Goal: Task Accomplishment & Management: Manage account settings

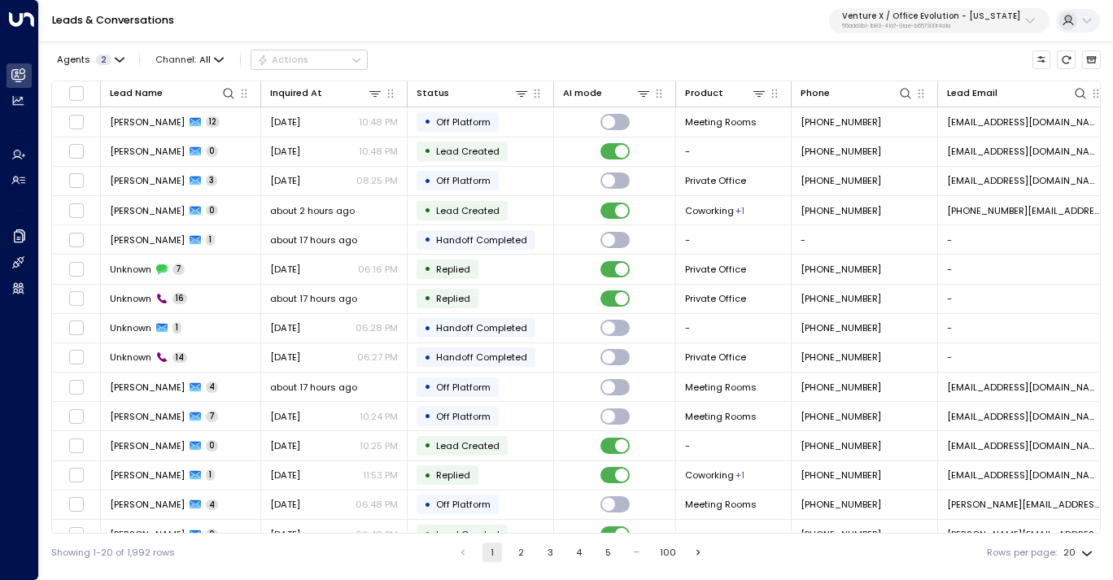
click at [904, 18] on p "Venture X / Office Evolution - [US_STATE]" at bounding box center [931, 16] width 178 height 10
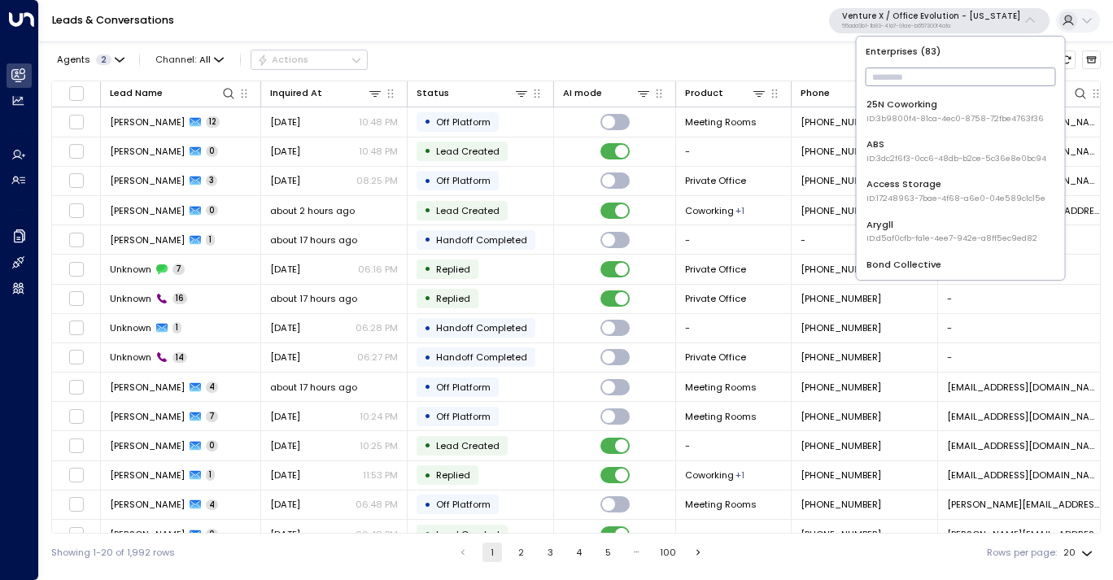
click at [915, 74] on input "text" at bounding box center [960, 76] width 190 height 27
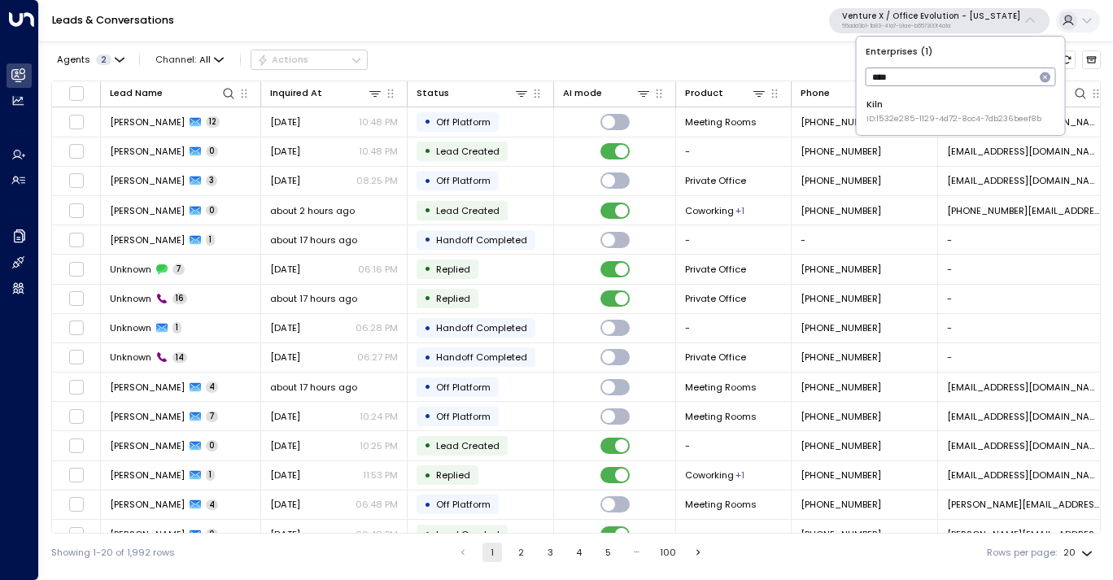
type input "****"
click at [909, 113] on span "ID: 1532e285-1129-4d72-8cc4-7db236beef8b" at bounding box center [953, 118] width 175 height 11
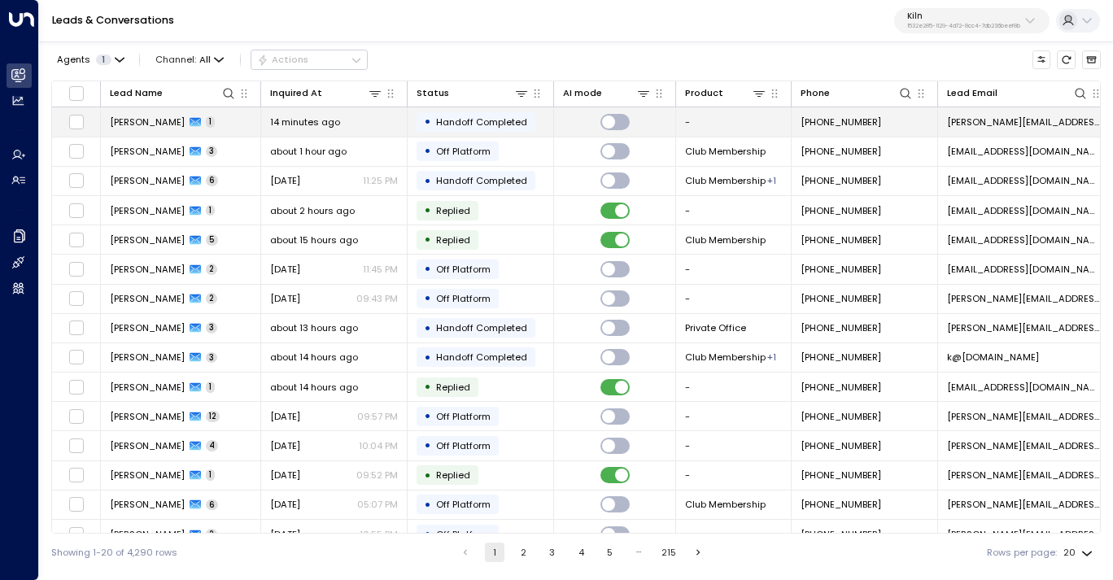
click at [312, 123] on span "14 minutes ago" at bounding box center [305, 122] width 70 height 13
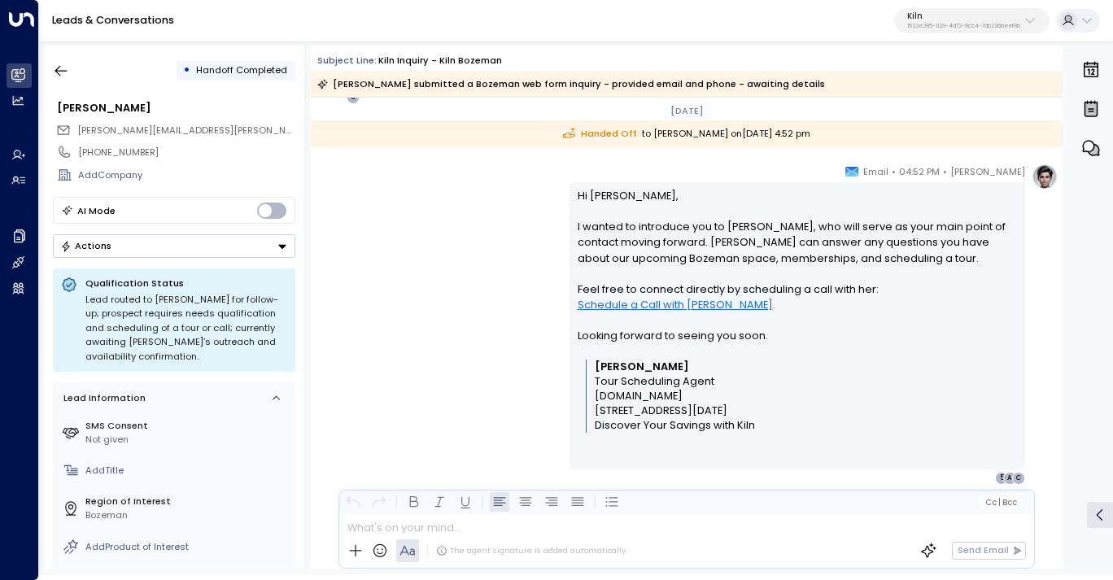
scroll to position [815, 0]
click at [67, 68] on icon "button" at bounding box center [61, 71] width 16 height 16
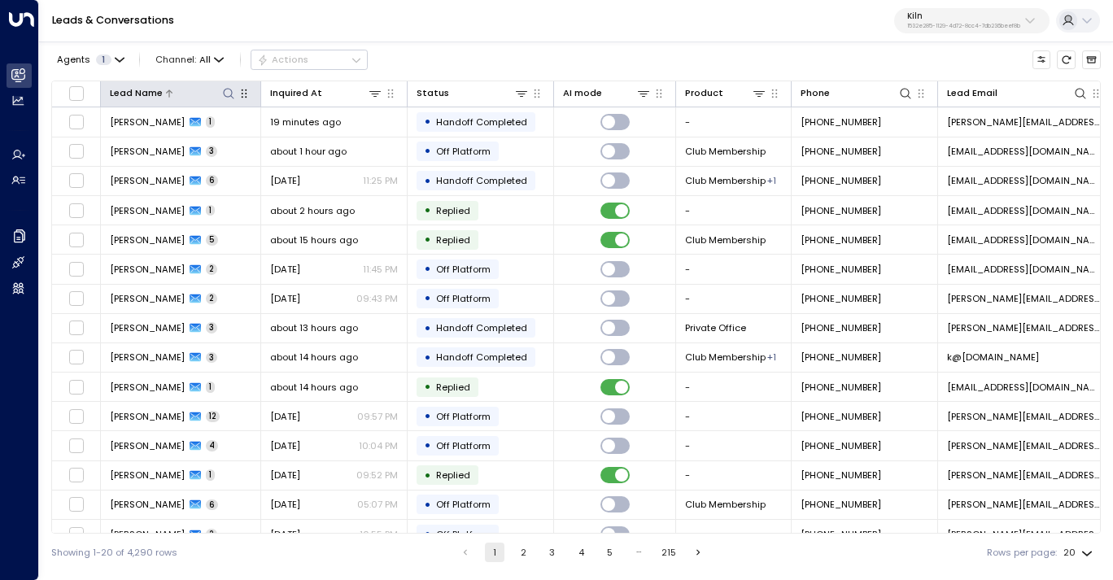
click at [230, 95] on icon at bounding box center [228, 93] width 11 height 11
type input "**********"
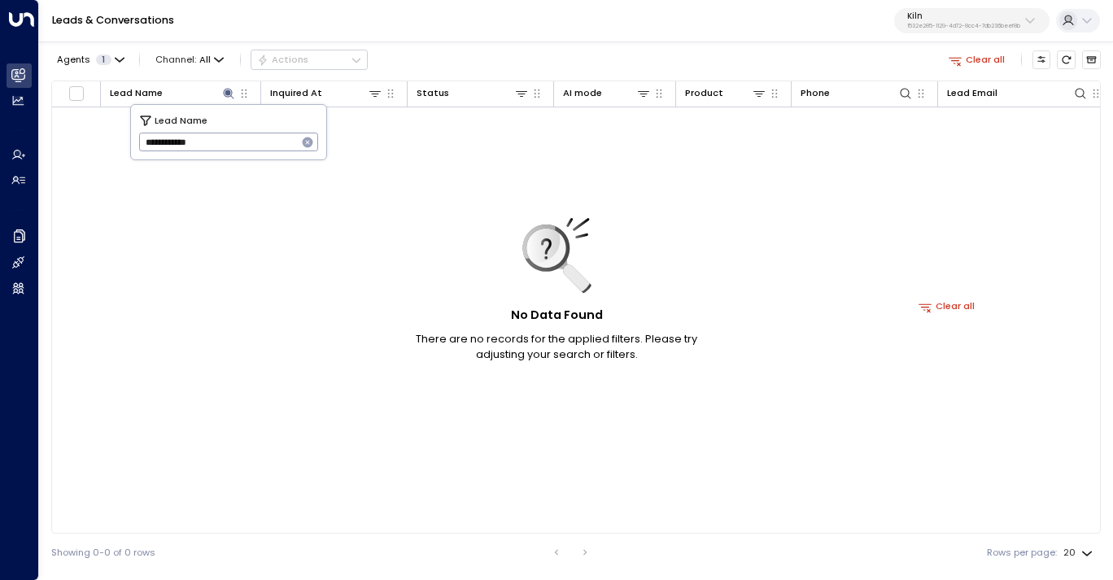
click at [473, 65] on div "Agents 1 Channel: All Actions Clear all" at bounding box center [575, 60] width 1049 height 28
click at [229, 94] on icon at bounding box center [228, 93] width 11 height 11
click at [226, 92] on icon at bounding box center [228, 93] width 11 height 11
drag, startPoint x: 247, startPoint y: 140, endPoint x: 170, endPoint y: 146, distance: 77.5
click at [170, 146] on input "**********" at bounding box center [218, 142] width 159 height 27
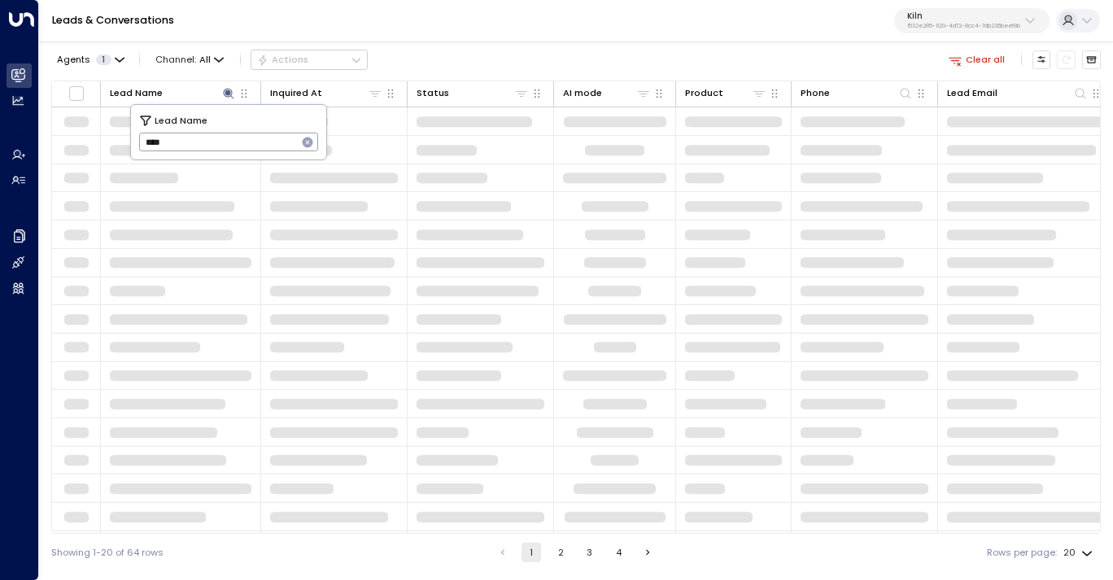
type input "****"
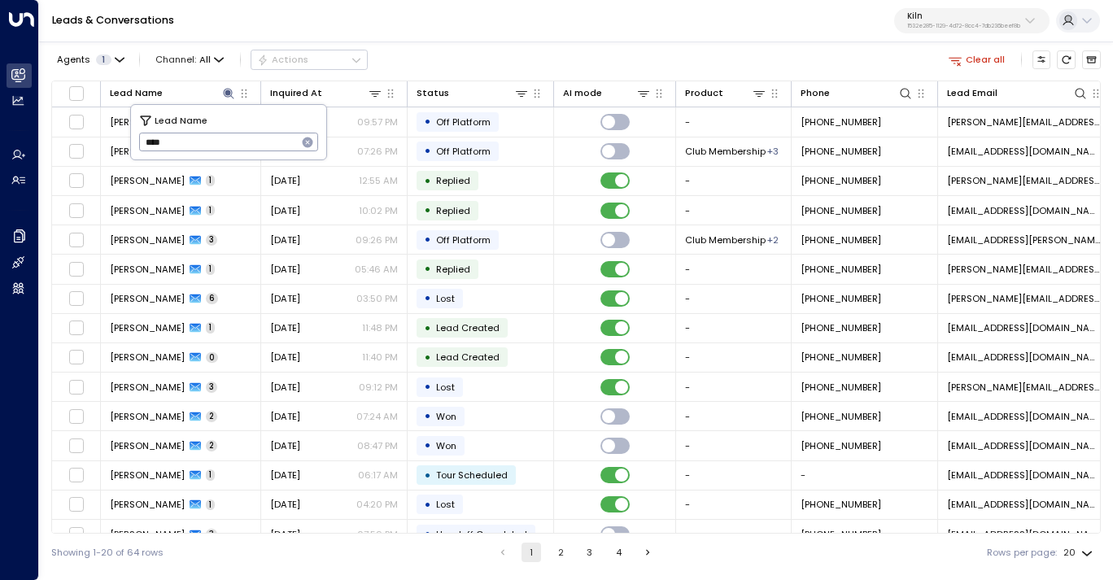
click at [435, 59] on div "Agents 1 Channel: All Actions Clear all" at bounding box center [575, 60] width 1049 height 28
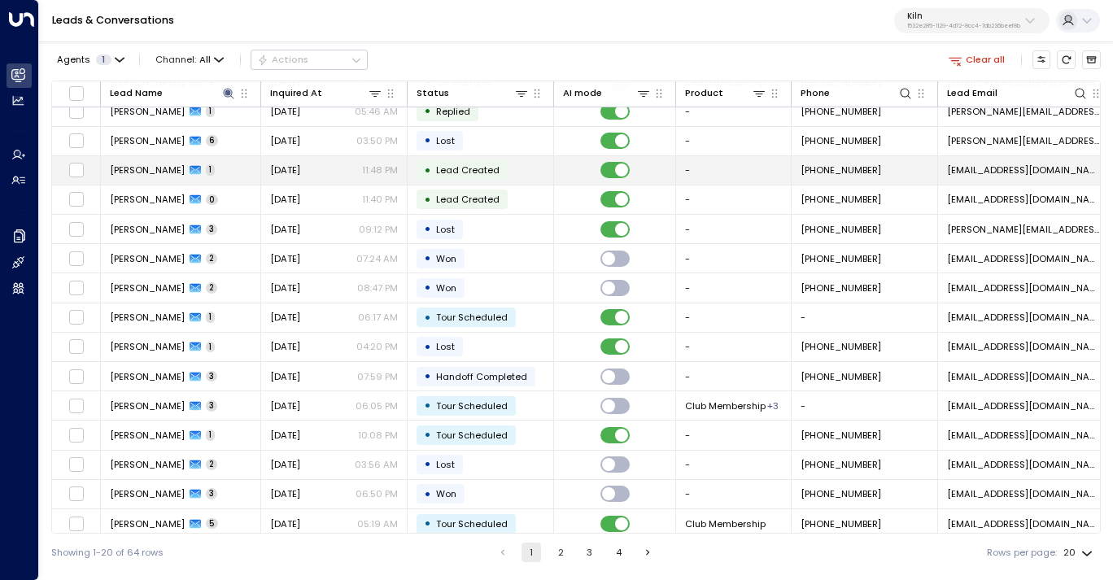
scroll to position [168, 0]
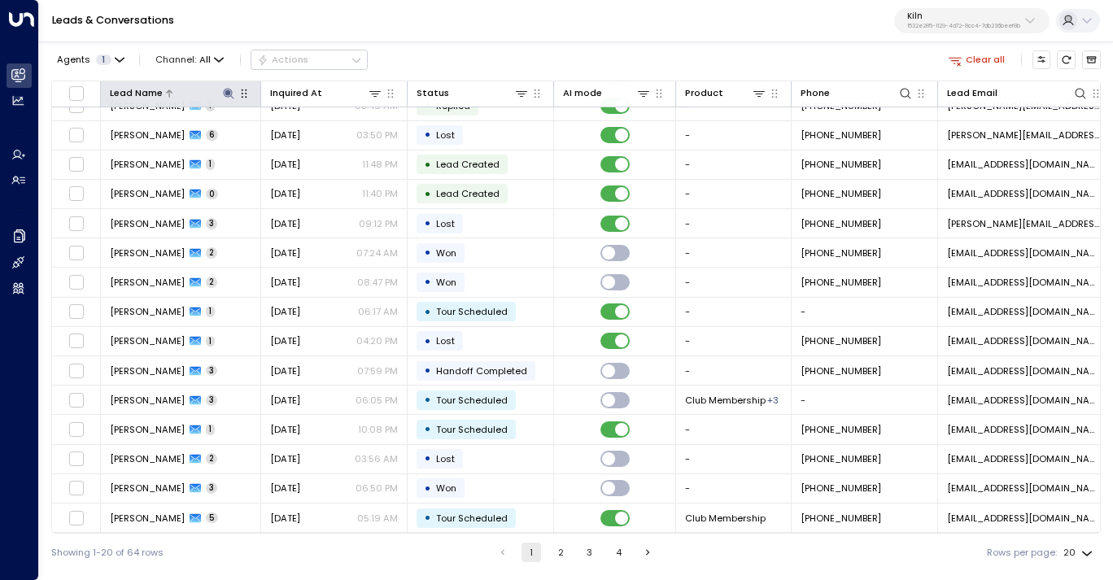
click at [227, 90] on icon at bounding box center [228, 93] width 11 height 11
click at [194, 137] on input "****" at bounding box center [218, 142] width 159 height 27
type input "****"
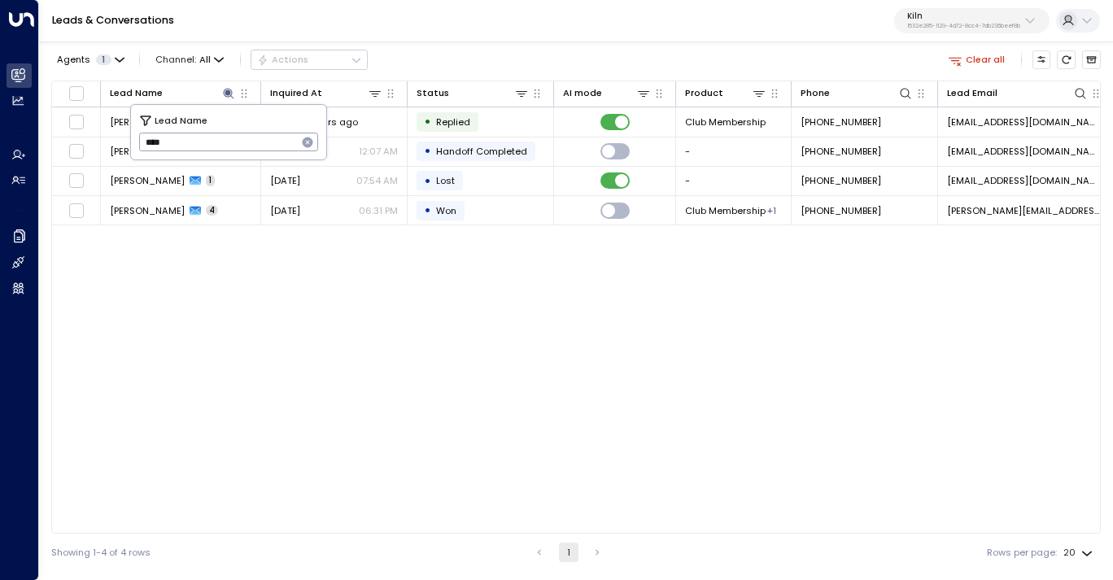
click at [408, 43] on div "Agents 1 Channel: All Actions Clear all Lead Name Inquired At Status AI mode Pr…" at bounding box center [575, 305] width 1049 height 532
click at [229, 89] on icon at bounding box center [228, 93] width 13 height 13
click at [227, 91] on icon at bounding box center [228, 93] width 11 height 11
type input "*"
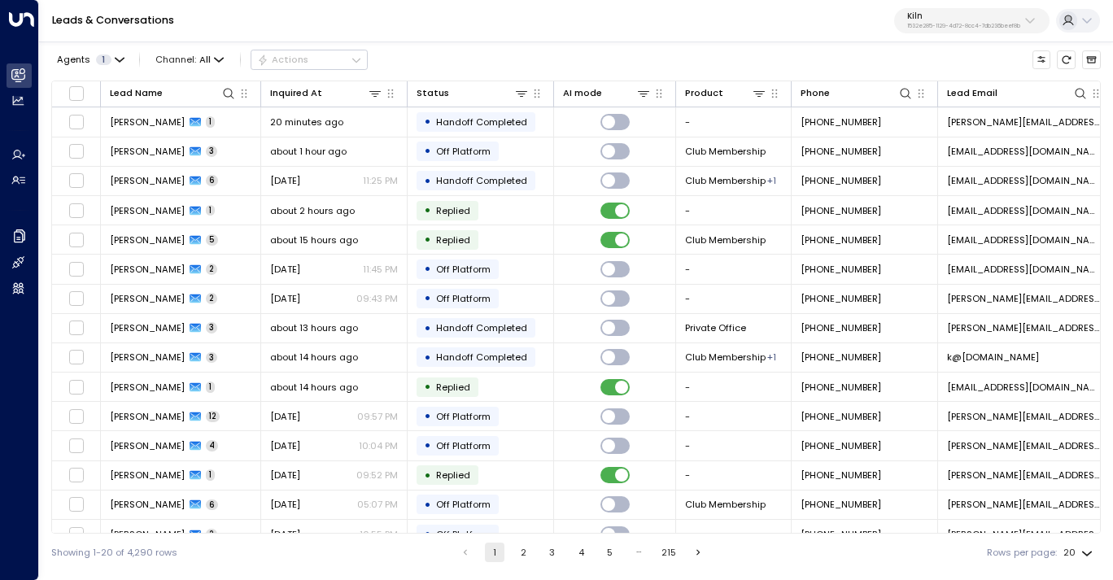
click at [580, 58] on div "Agents 1 Channel: All Actions" at bounding box center [575, 60] width 1049 height 28
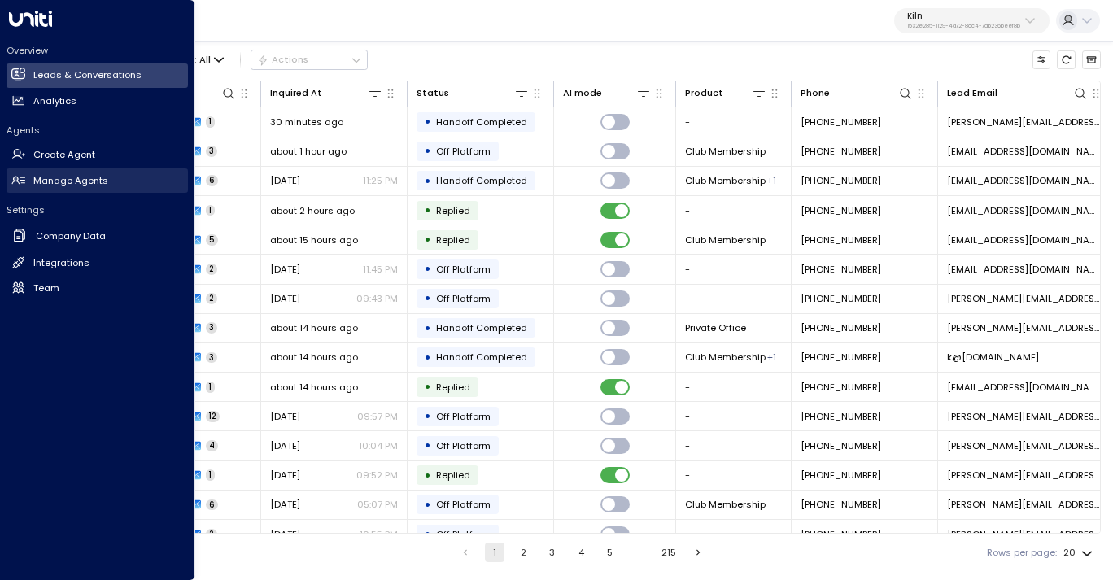
click at [91, 184] on h2 "Manage Agents" at bounding box center [70, 181] width 75 height 14
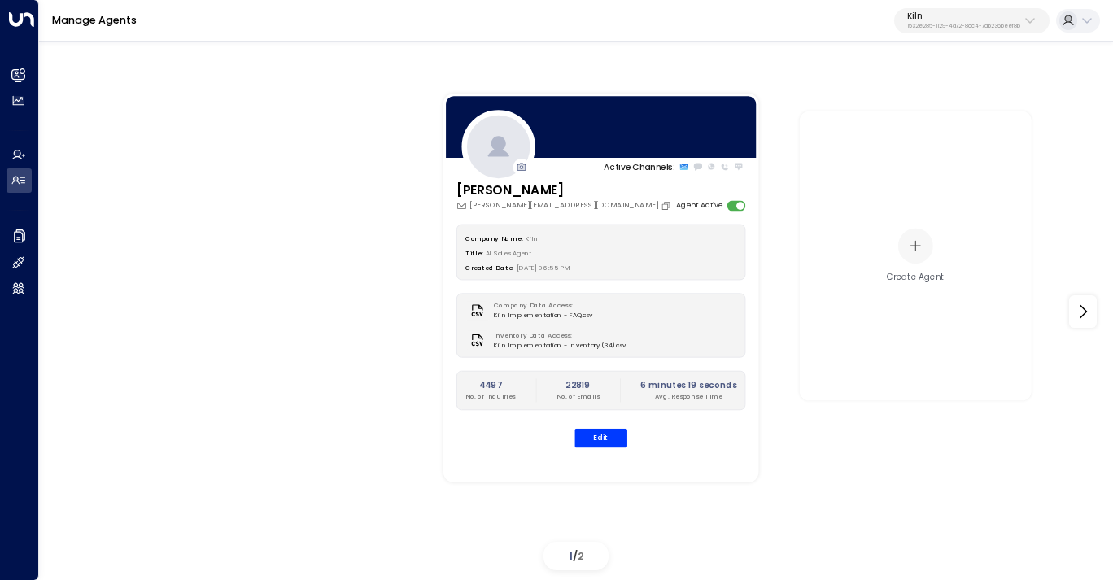
click at [912, 30] on button "Kiln 1532e285-1129-4d72-8cc4-7db236beef8b" at bounding box center [971, 21] width 155 height 26
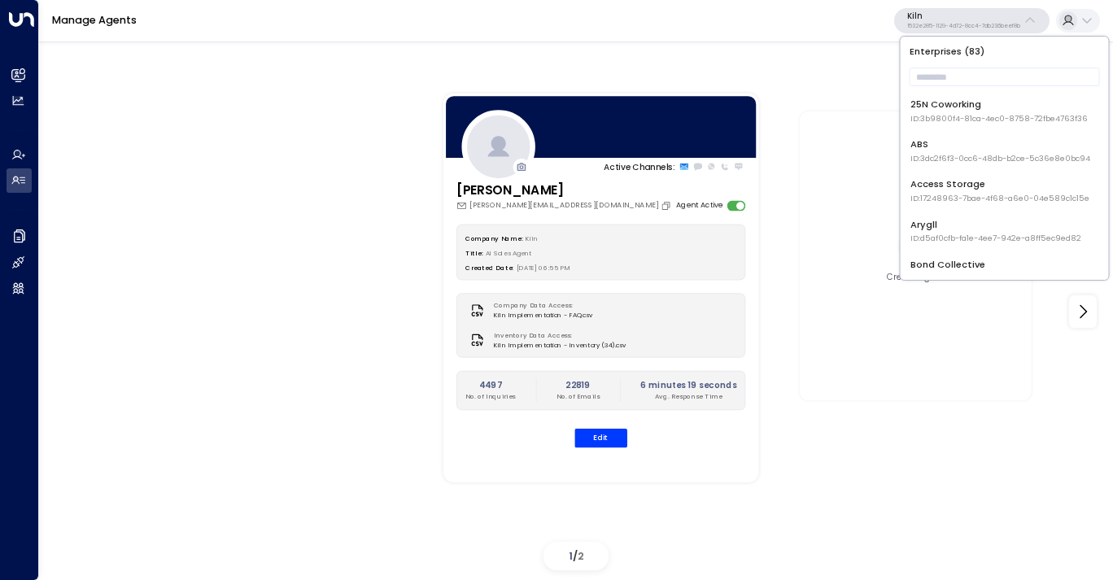
click at [935, 19] on p "Kiln" at bounding box center [963, 16] width 113 height 10
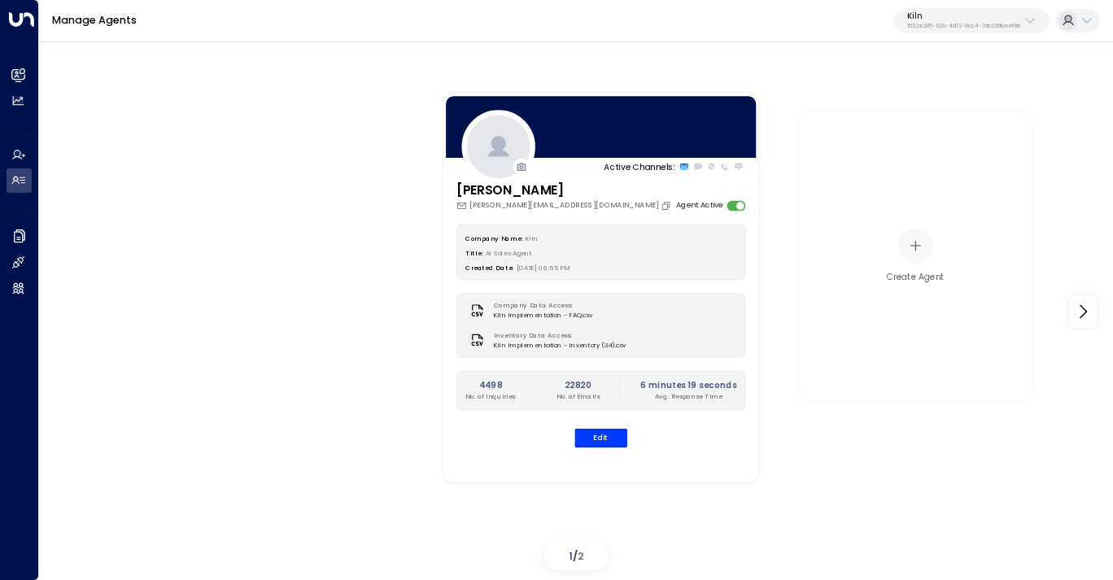
click at [944, 15] on p "Kiln" at bounding box center [963, 16] width 113 height 10
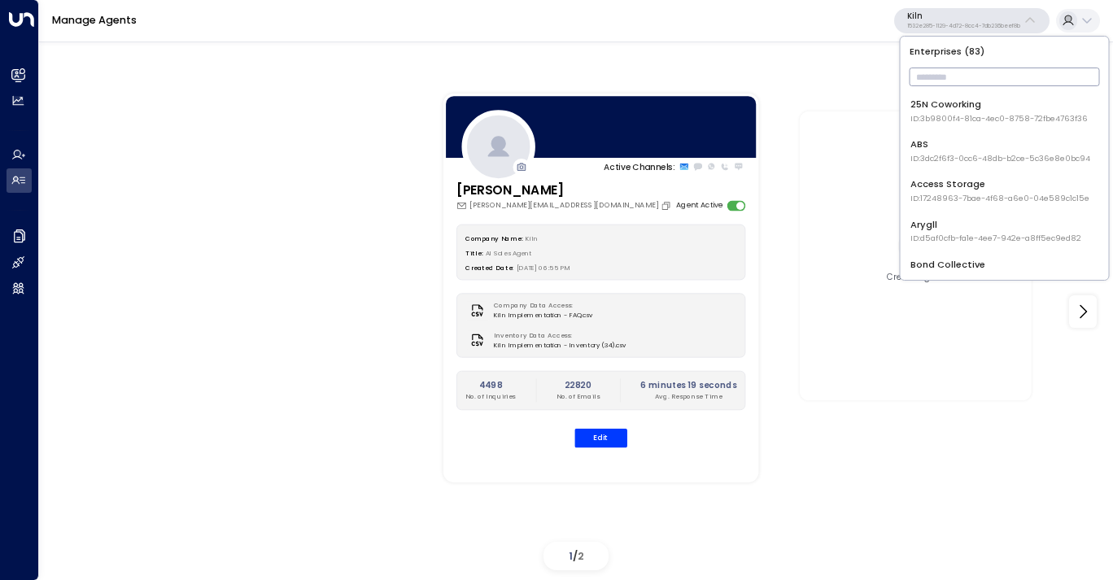
click at [940, 82] on input "text" at bounding box center [1004, 76] width 190 height 27
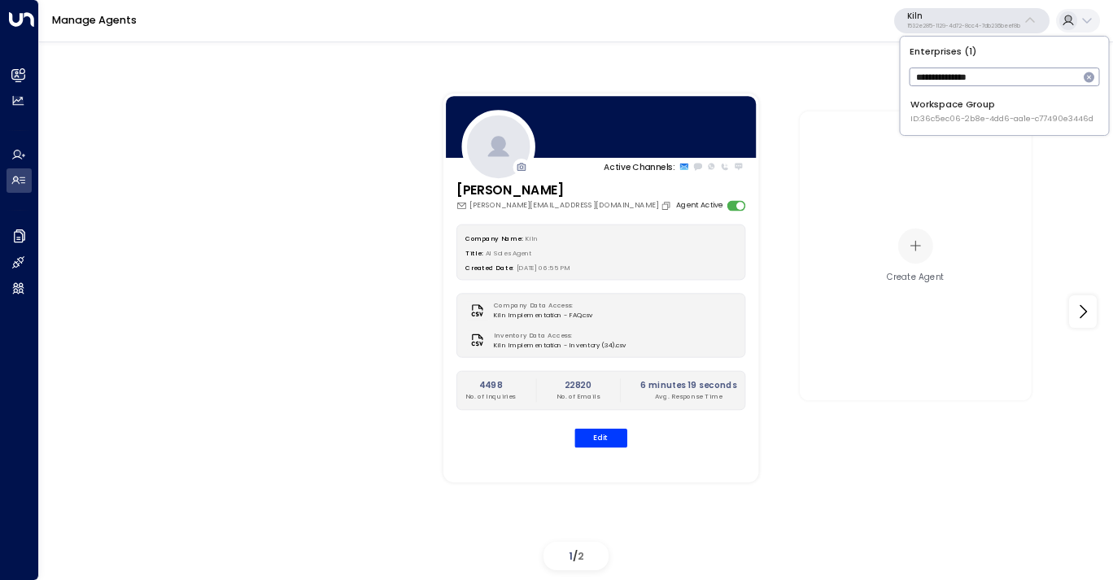
type input "**********"
click at [935, 94] on li "Workspace Group ID: 36c5ec06-2b8e-4dd6-aa1e-c77490e3446d" at bounding box center [1004, 111] width 198 height 37
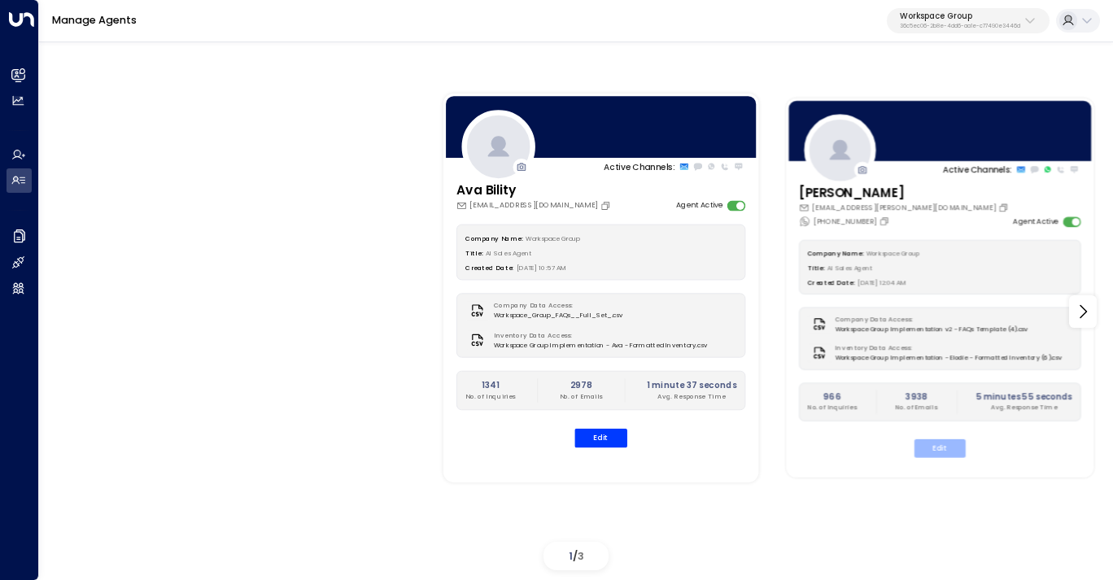
click at [943, 449] on button "Edit" at bounding box center [939, 448] width 51 height 19
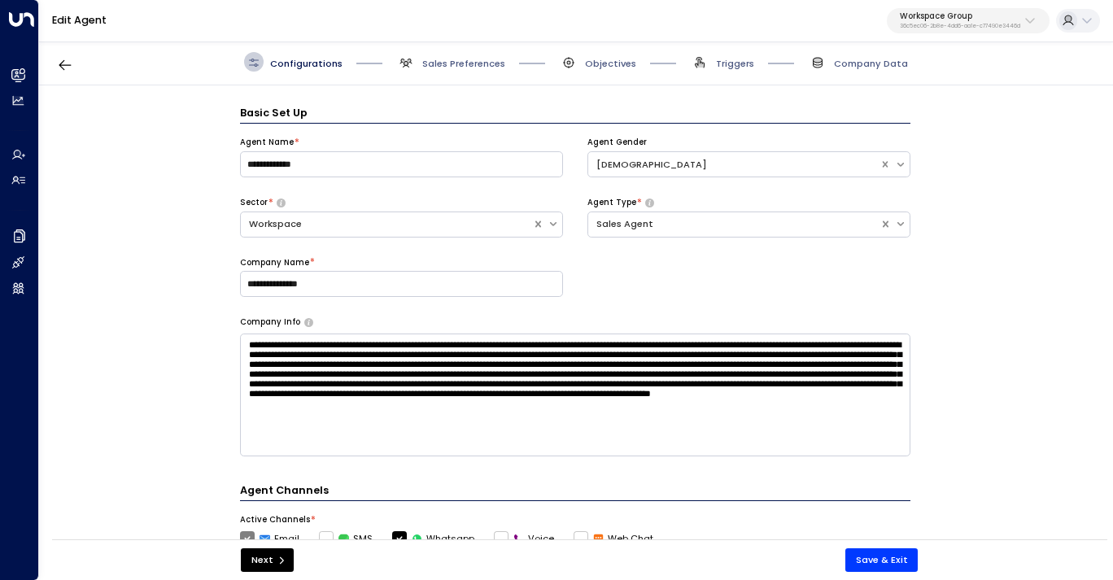
scroll to position [20, 0]
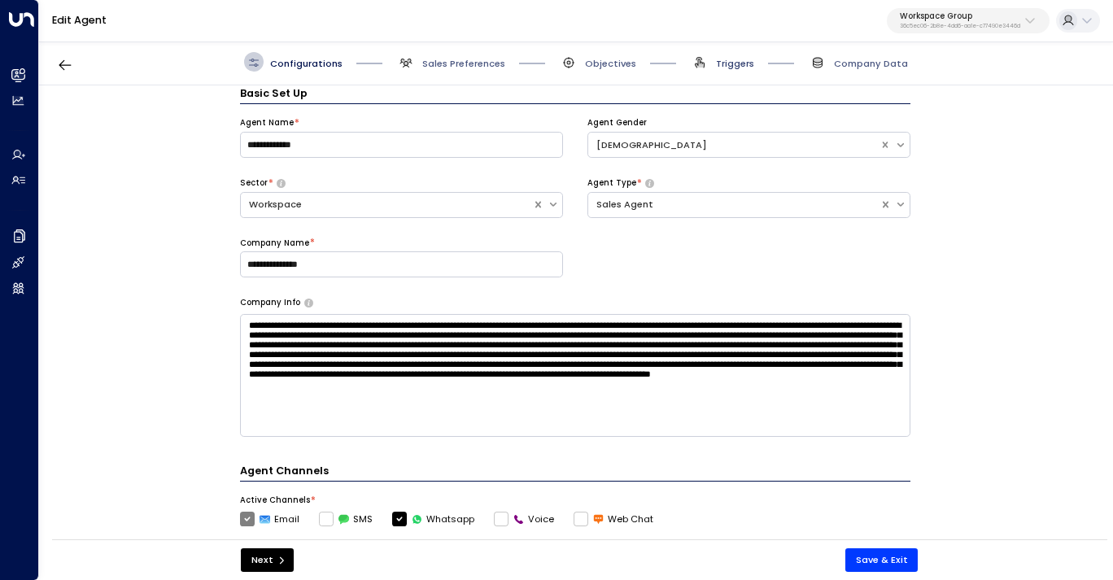
click at [734, 59] on span "Triggers" at bounding box center [735, 63] width 38 height 13
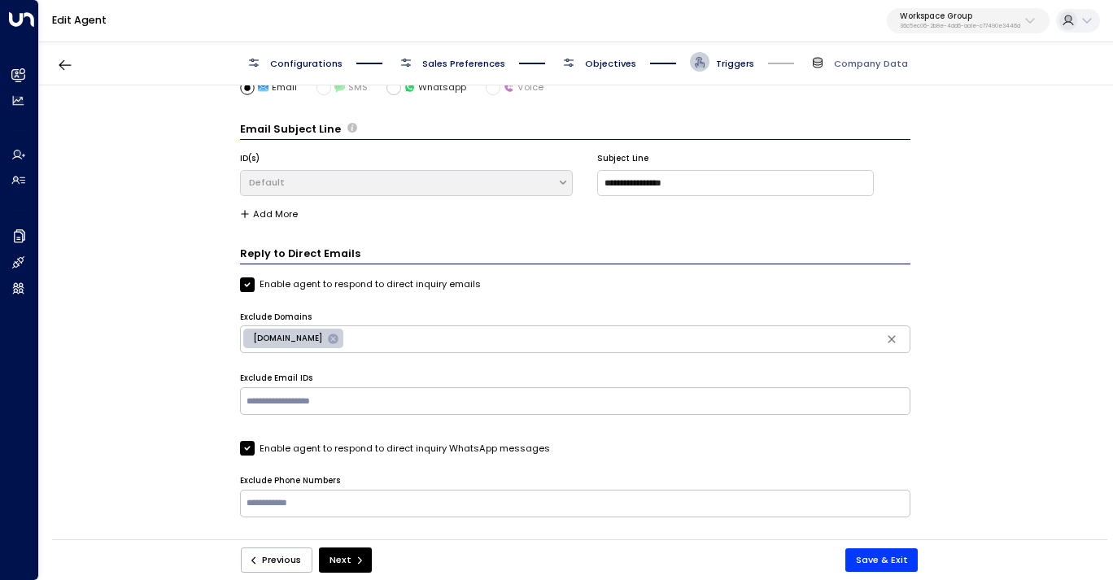
scroll to position [0, 0]
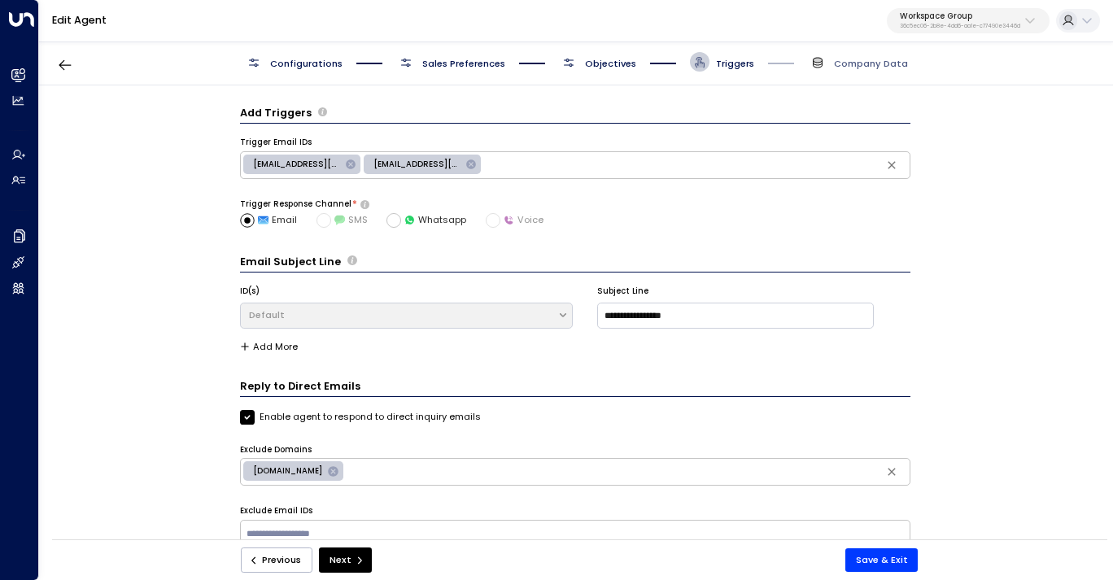
click at [609, 66] on span "Objectives" at bounding box center [610, 63] width 51 height 13
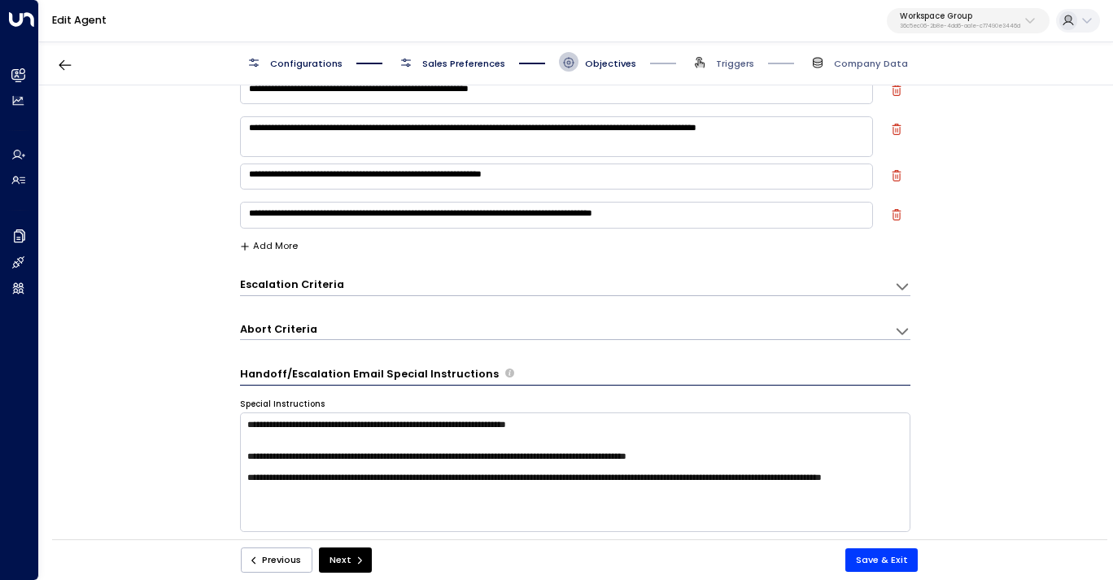
scroll to position [53, 0]
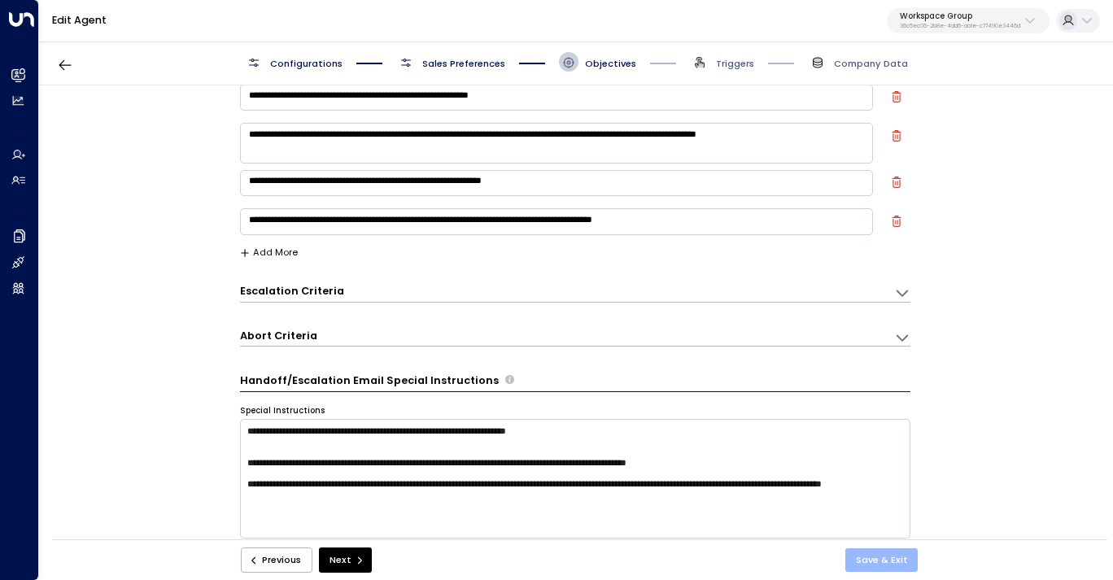
click at [865, 560] on button "Save & Exit" at bounding box center [881, 560] width 73 height 24
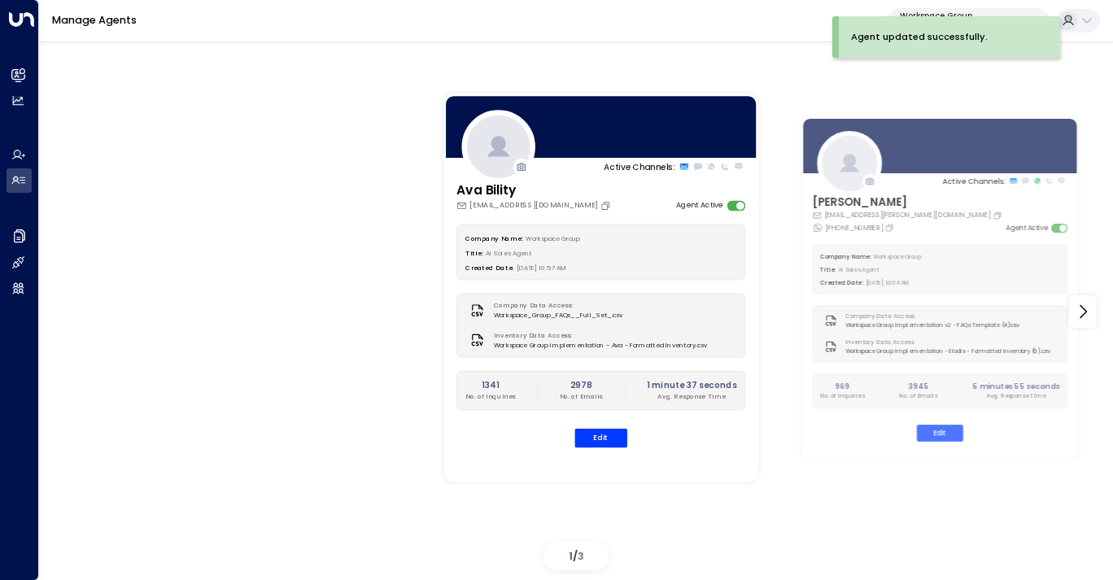
click at [951, 14] on p "Workspace Group" at bounding box center [960, 16] width 120 height 10
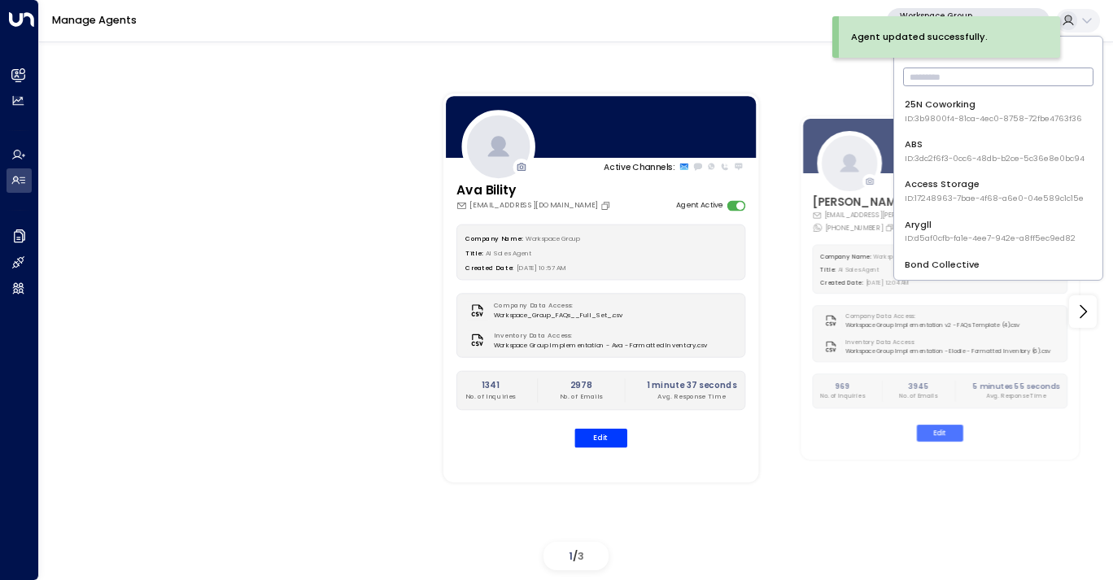
click at [943, 80] on input "text" at bounding box center [998, 76] width 190 height 27
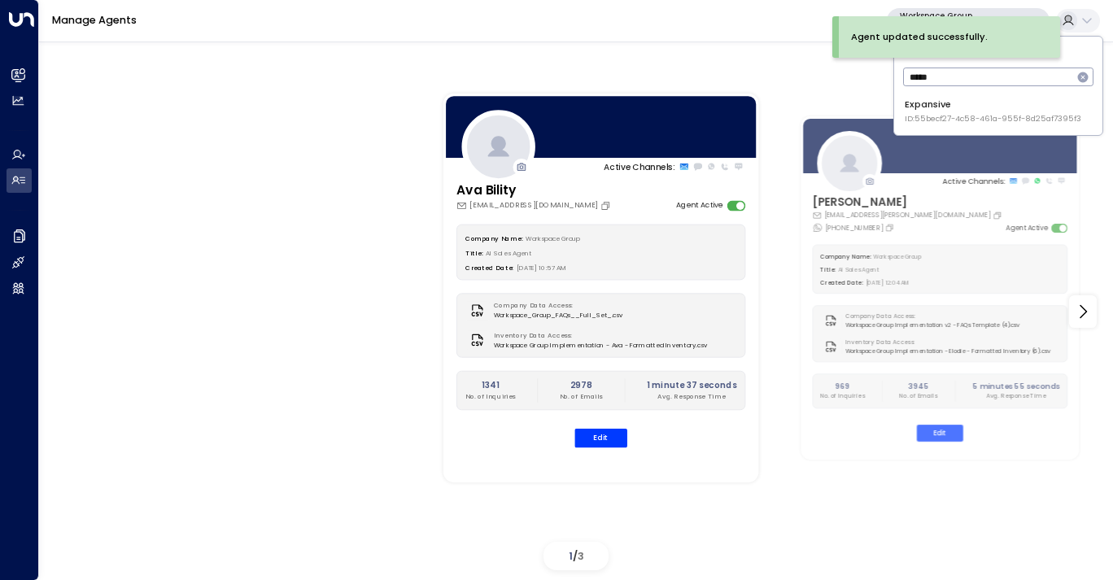
type input "*****"
click at [949, 109] on div "Expansive ID: 55becf27-4c58-461a-955f-8d25af7395f3" at bounding box center [992, 111] width 177 height 27
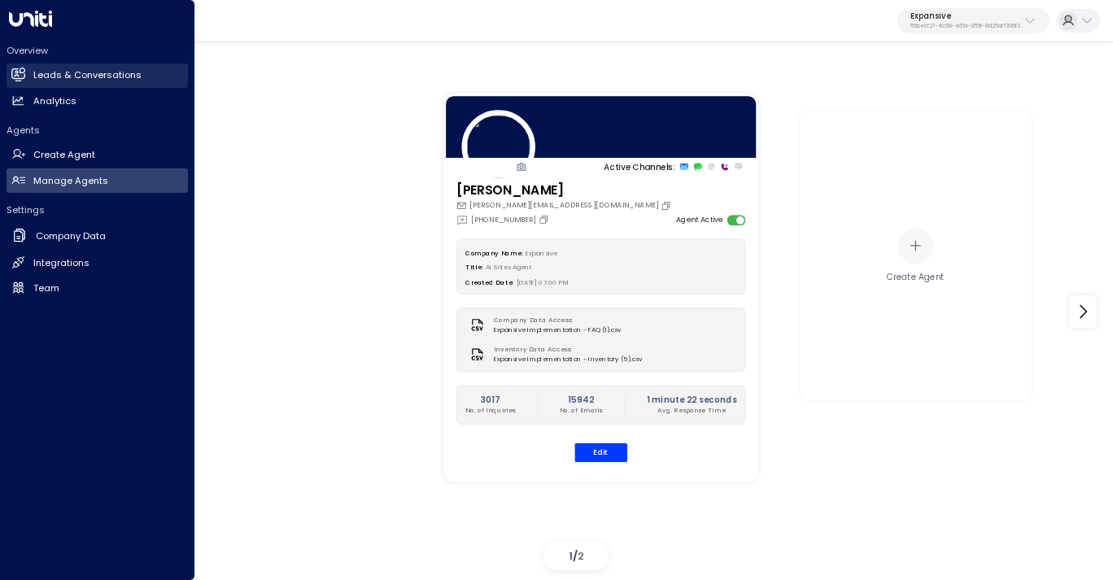
click at [94, 74] on h2 "Leads & Conversations" at bounding box center [87, 75] width 108 height 14
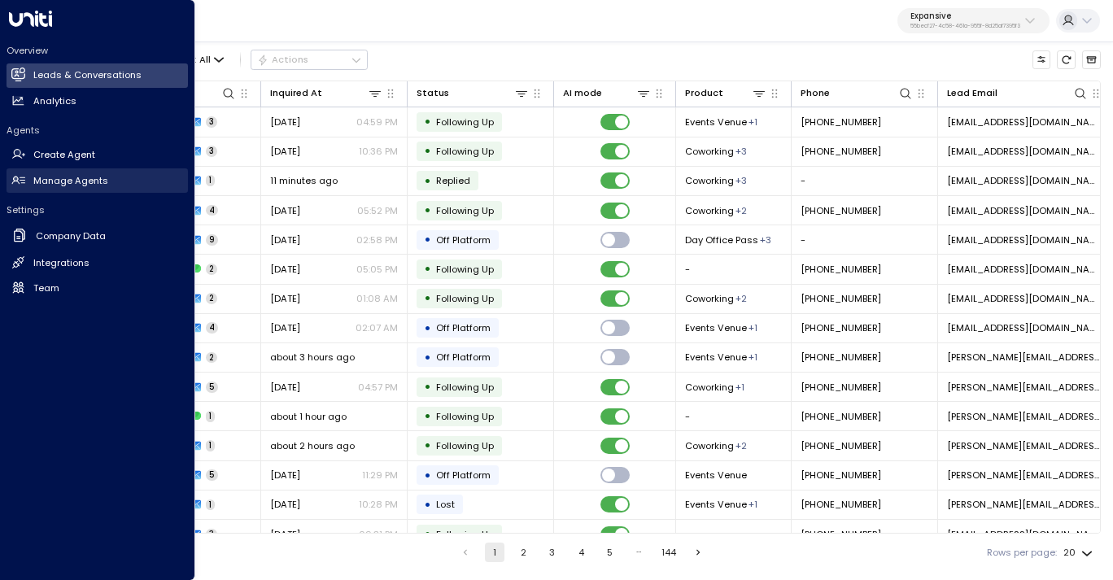
click at [85, 180] on h2 "Manage Agents" at bounding box center [70, 181] width 75 height 14
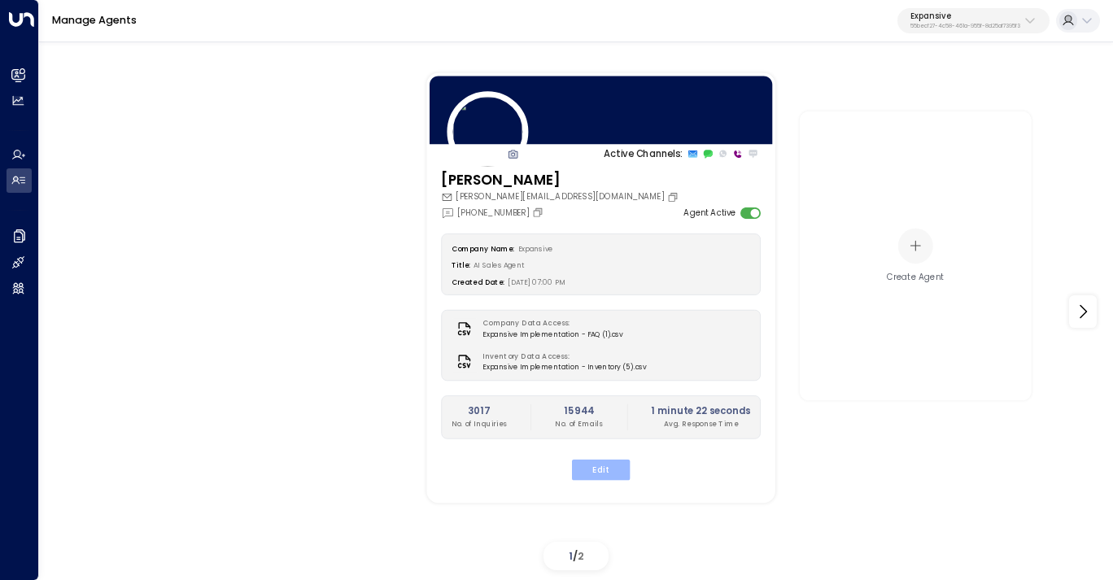
click at [605, 477] on button "Edit" at bounding box center [601, 469] width 58 height 21
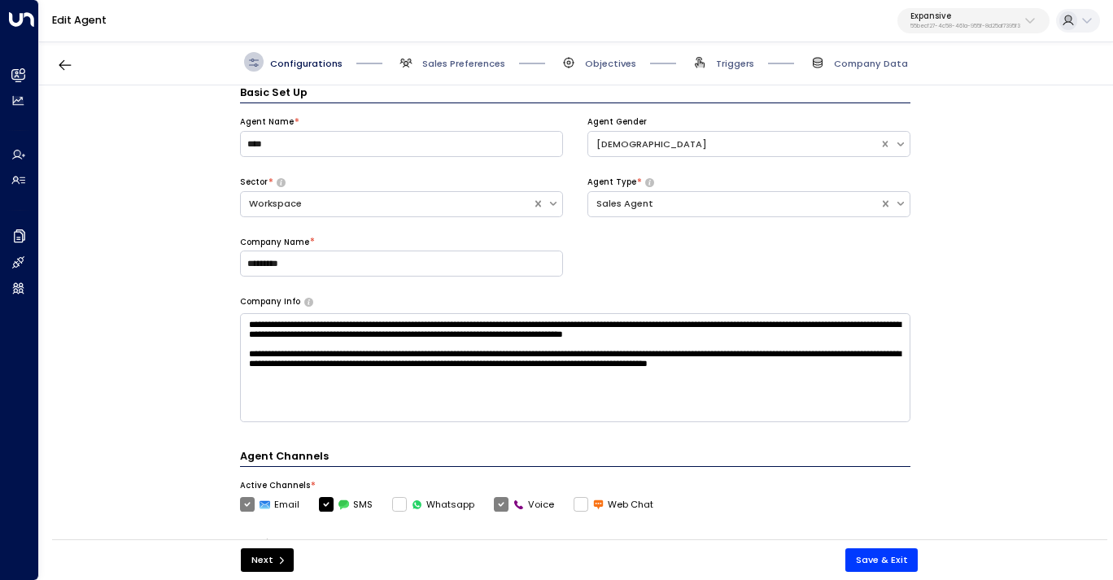
scroll to position [11, 0]
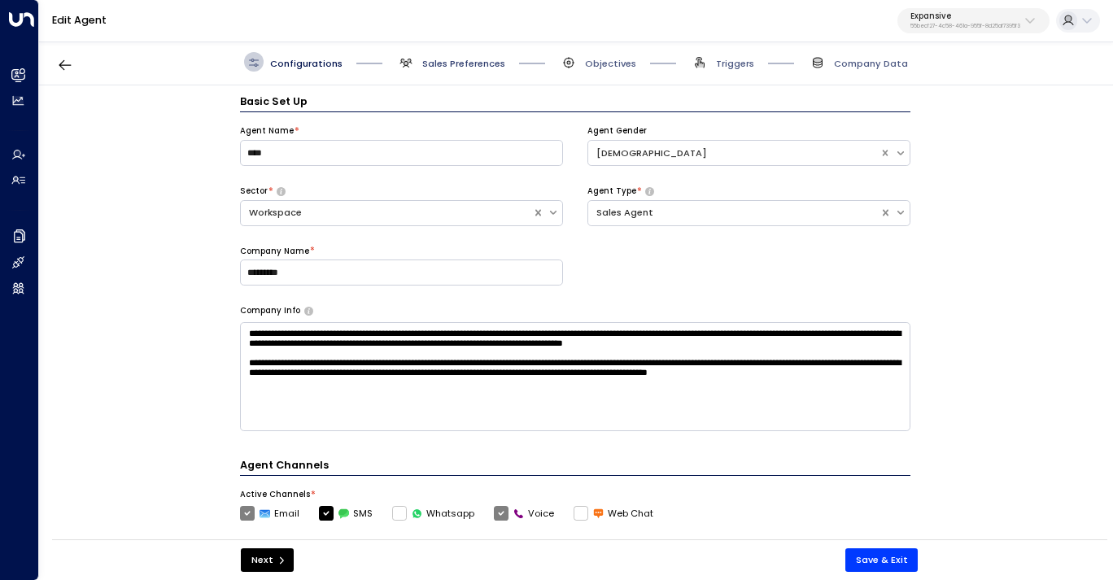
click at [462, 67] on span "Sales Preferences" at bounding box center [463, 63] width 83 height 13
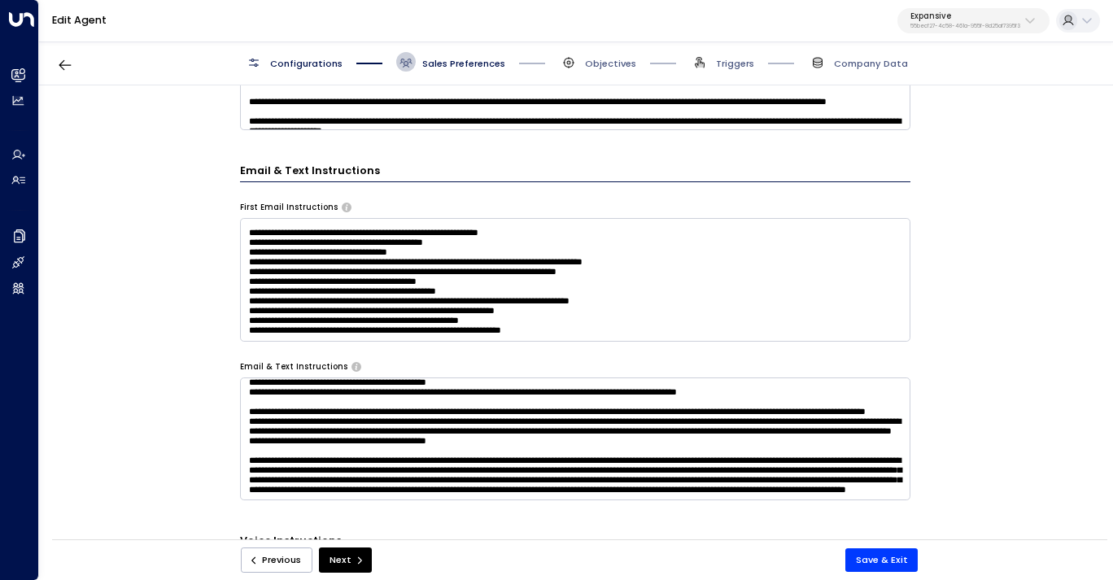
scroll to position [528, 0]
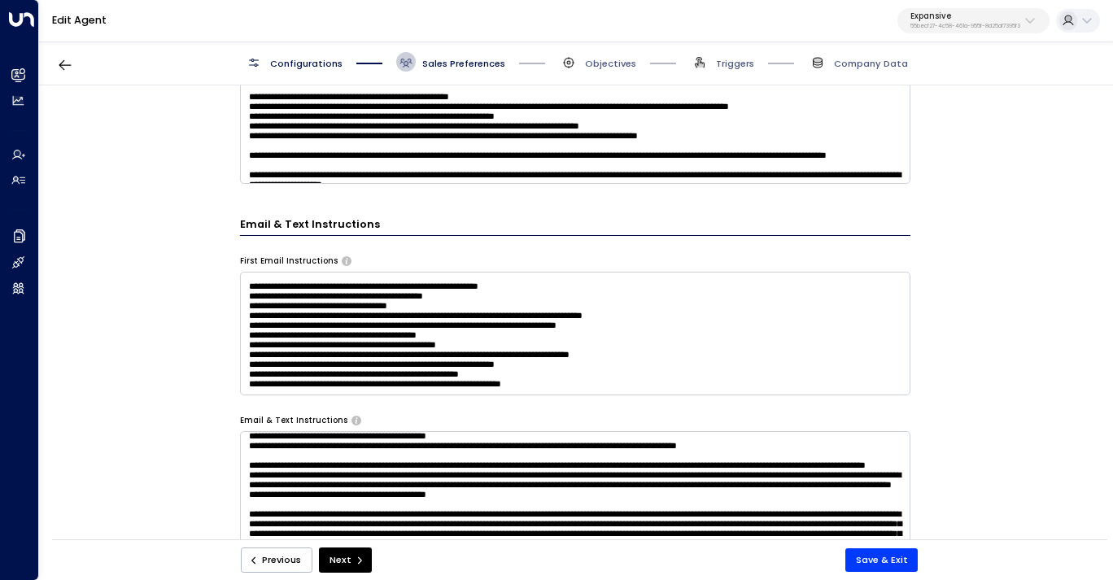
click at [609, 76] on div "Configurations Sales Preferences Objectives Triggers Company Data" at bounding box center [576, 62] width 1074 height 46
click at [608, 65] on span "Objectives" at bounding box center [610, 63] width 51 height 13
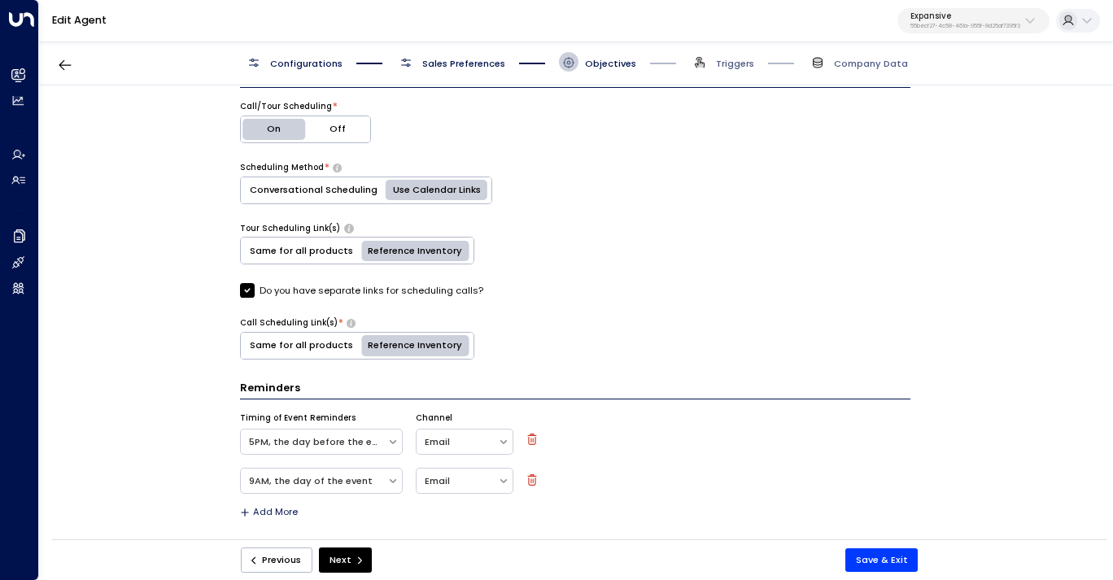
scroll to position [447, 0]
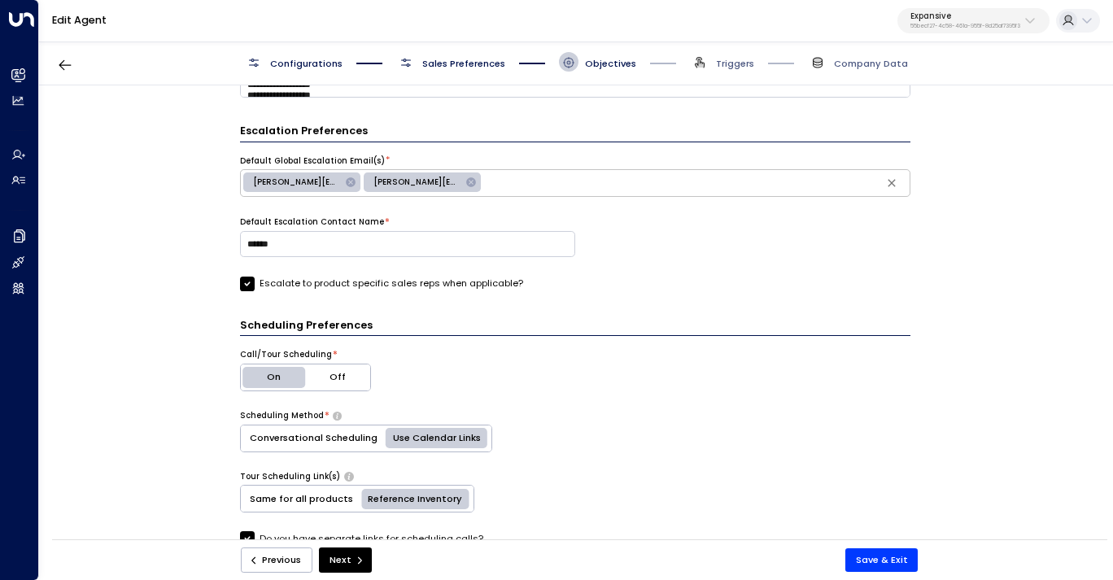
click at [475, 70] on span "Sales Preferences" at bounding box center [450, 62] width 109 height 20
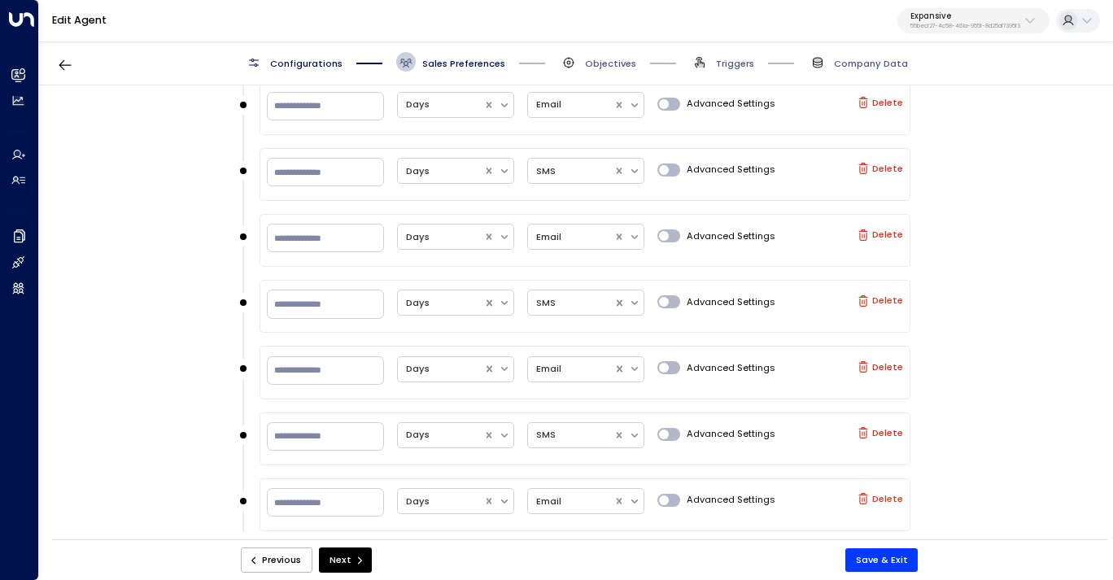
scroll to position [1938, 0]
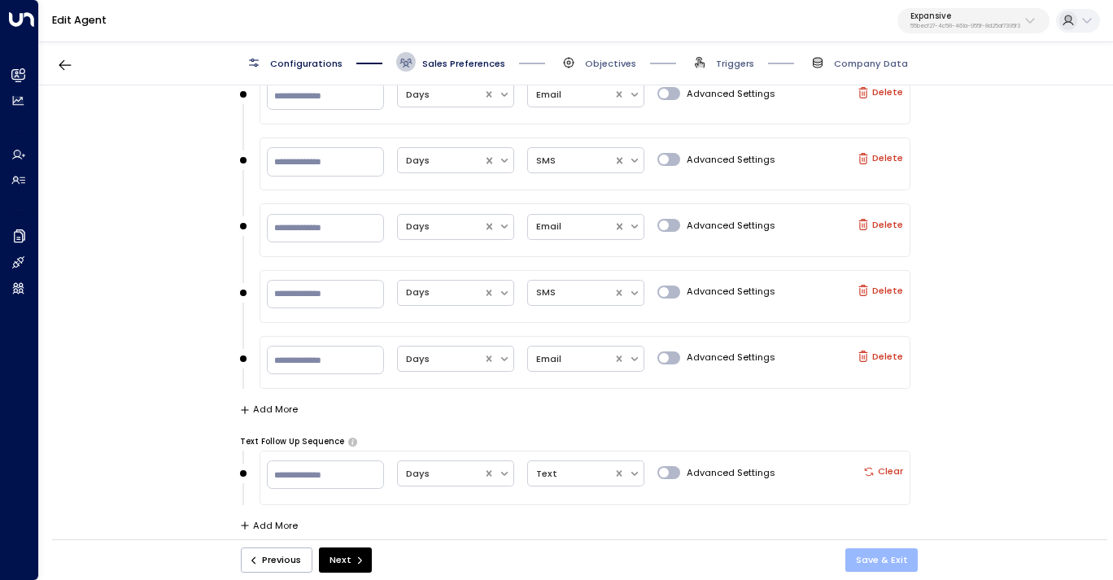
click at [866, 560] on button "Save & Exit" at bounding box center [881, 560] width 73 height 24
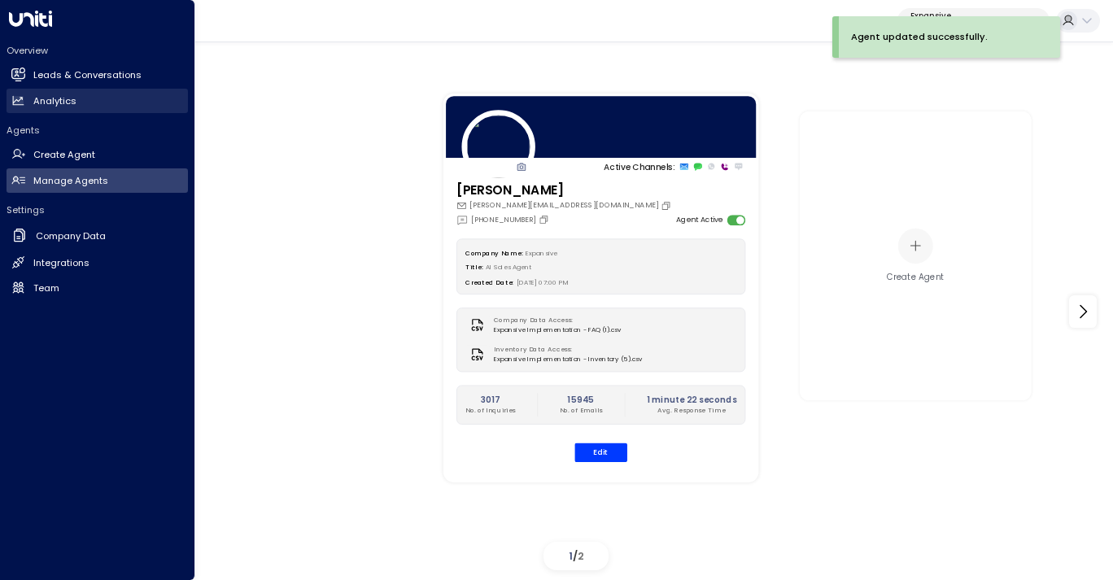
click at [63, 102] on h2 "Analytics" at bounding box center [54, 101] width 43 height 14
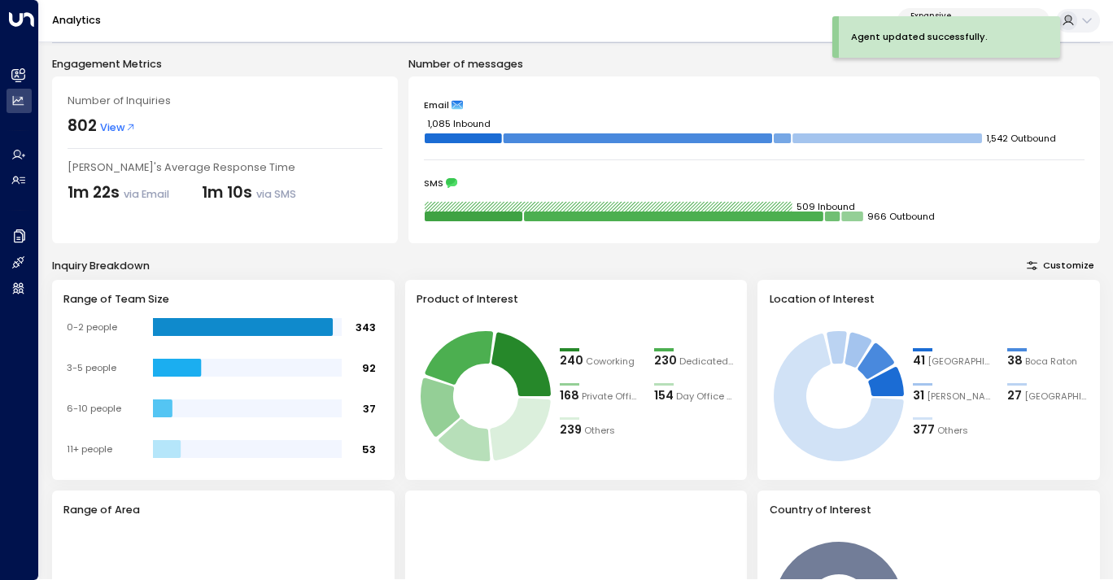
scroll to position [70, 0]
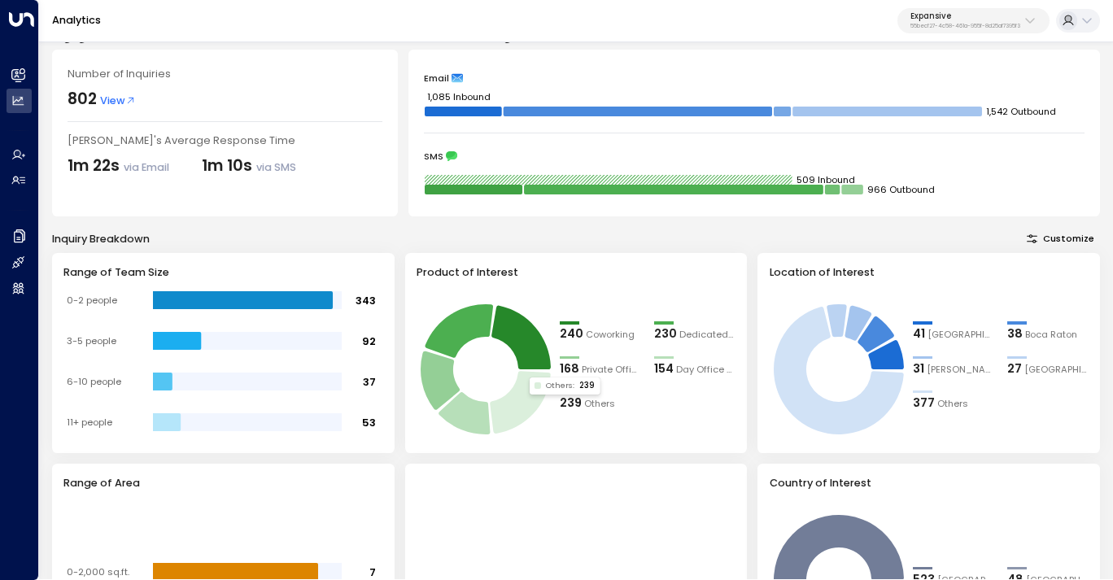
click at [518, 402] on icon at bounding box center [520, 402] width 60 height 63
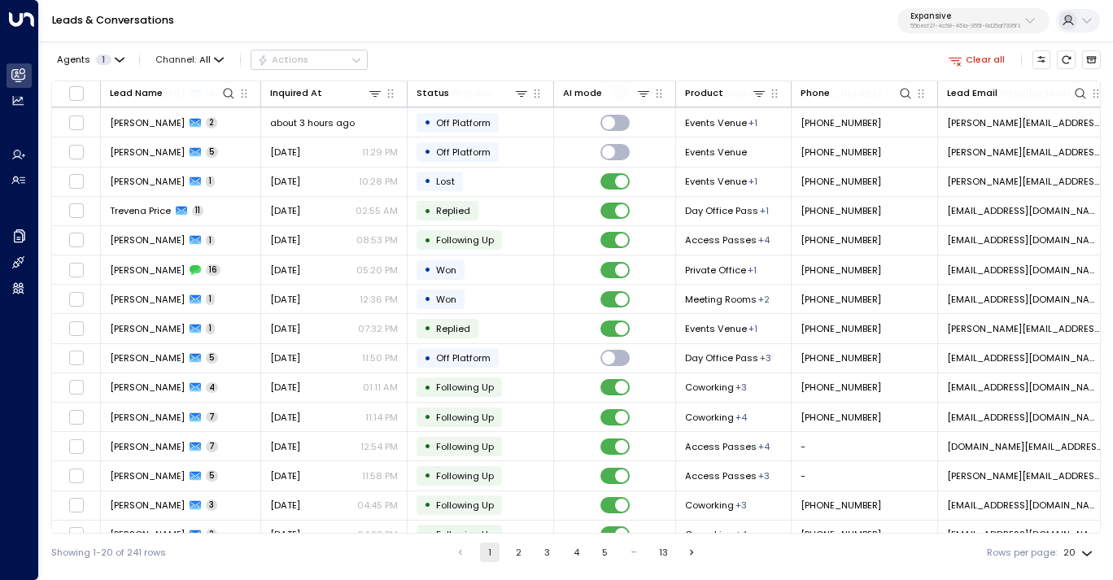
scroll to position [168, 0]
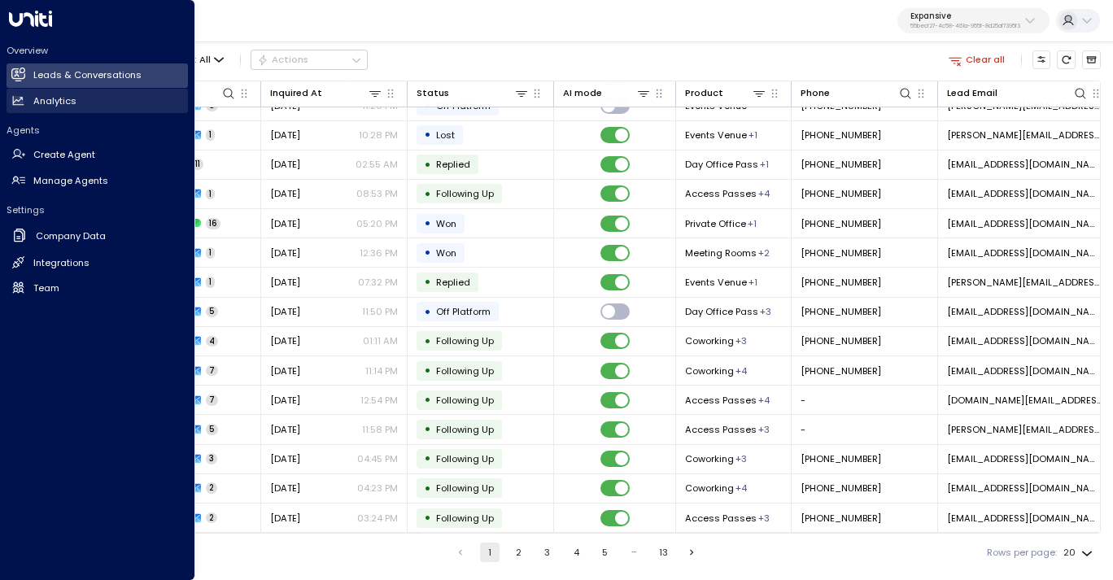
click at [30, 100] on link "Analytics Analytics" at bounding box center [97, 101] width 181 height 24
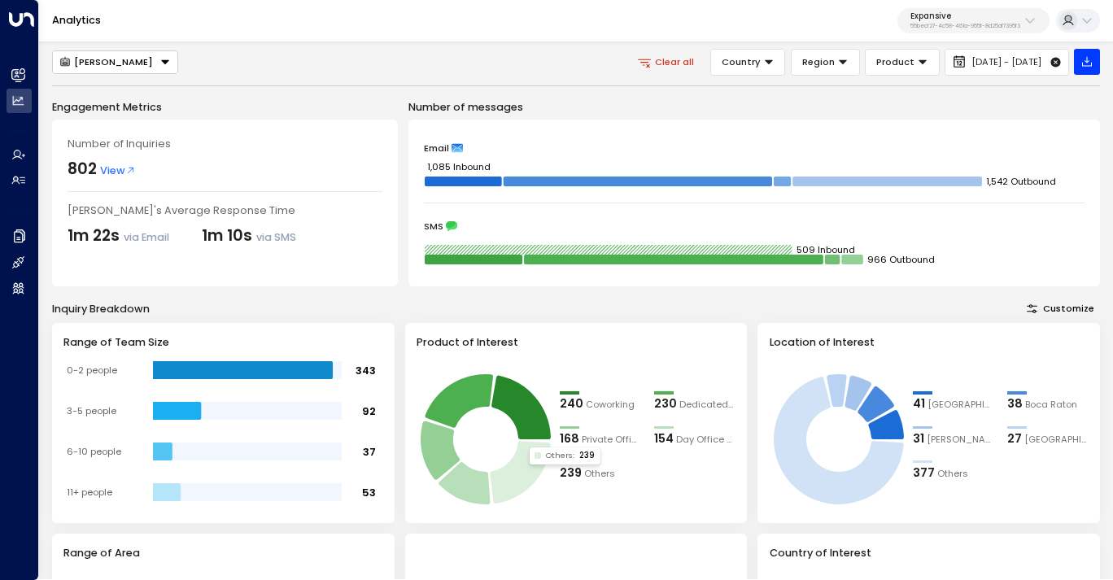
click at [525, 470] on icon at bounding box center [520, 472] width 60 height 63
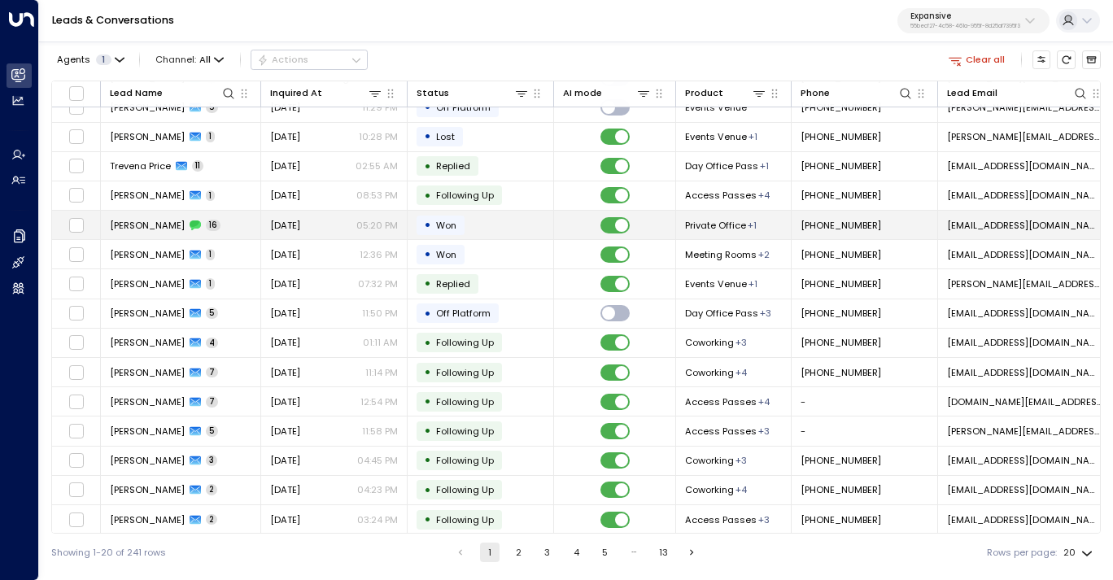
scroll to position [168, 0]
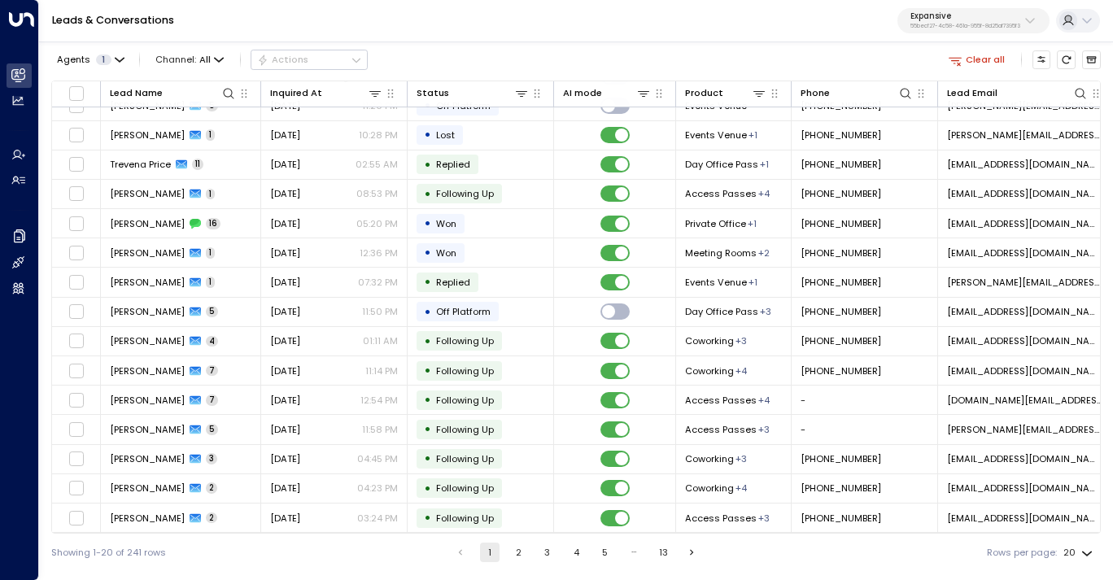
click at [573, 554] on button "4" at bounding box center [576, 553] width 20 height 20
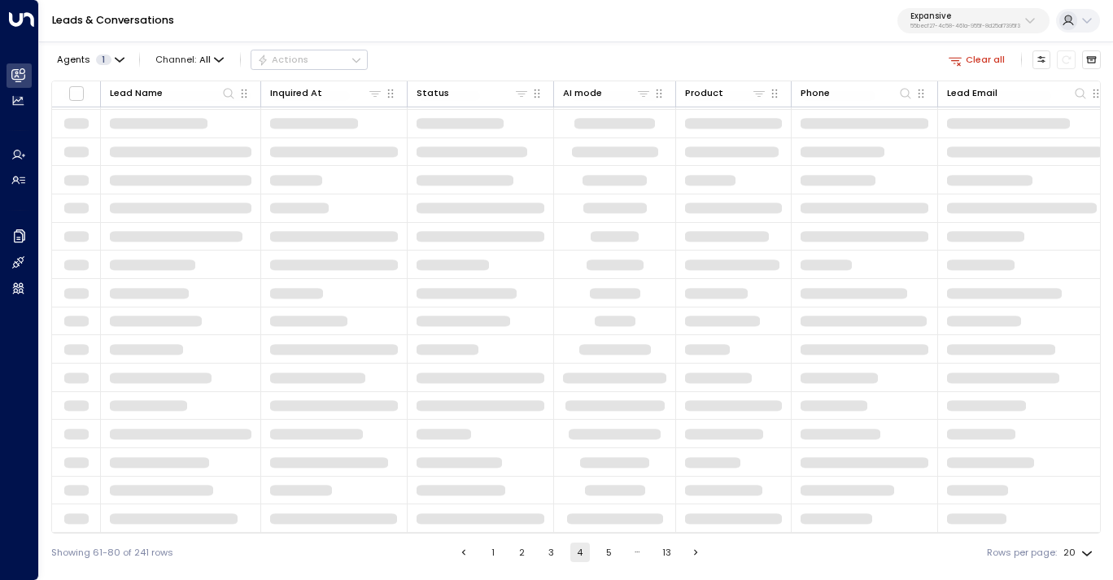
scroll to position [168, 0]
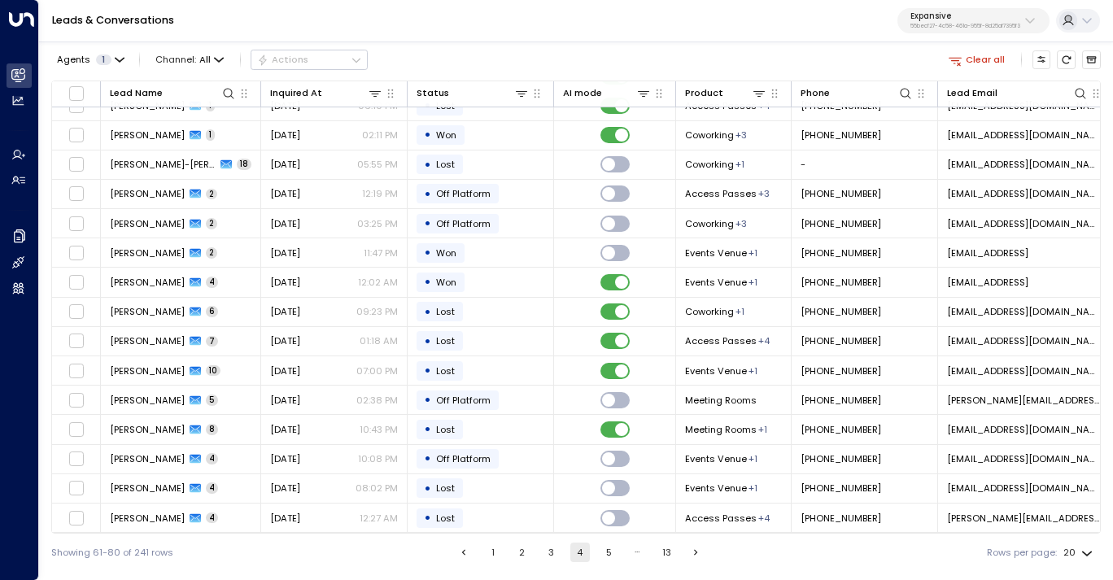
click at [606, 552] on button "5" at bounding box center [609, 553] width 20 height 20
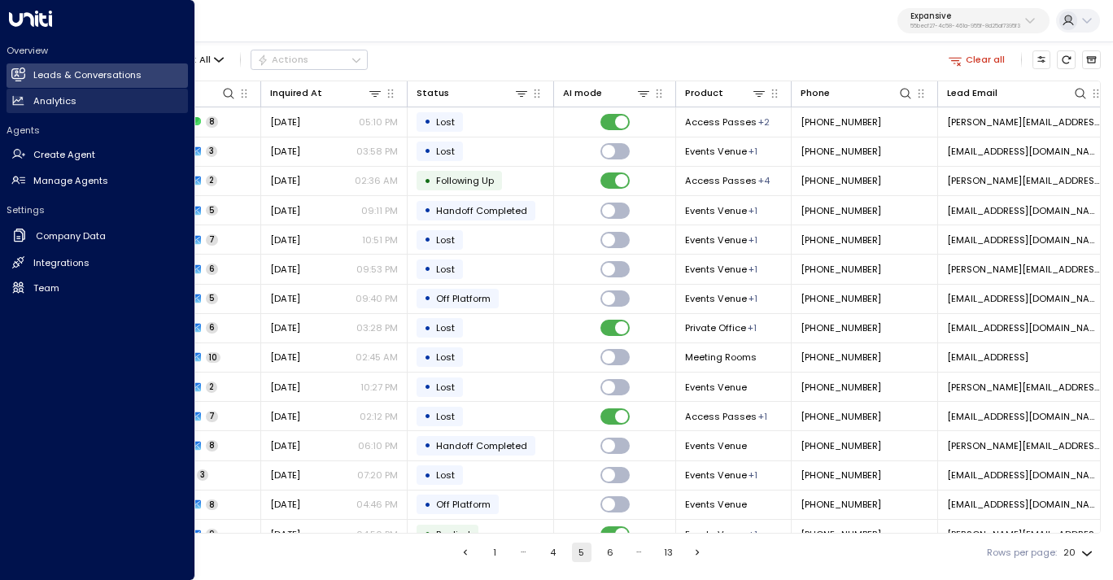
click at [50, 108] on link "Analytics Analytics" at bounding box center [97, 101] width 181 height 24
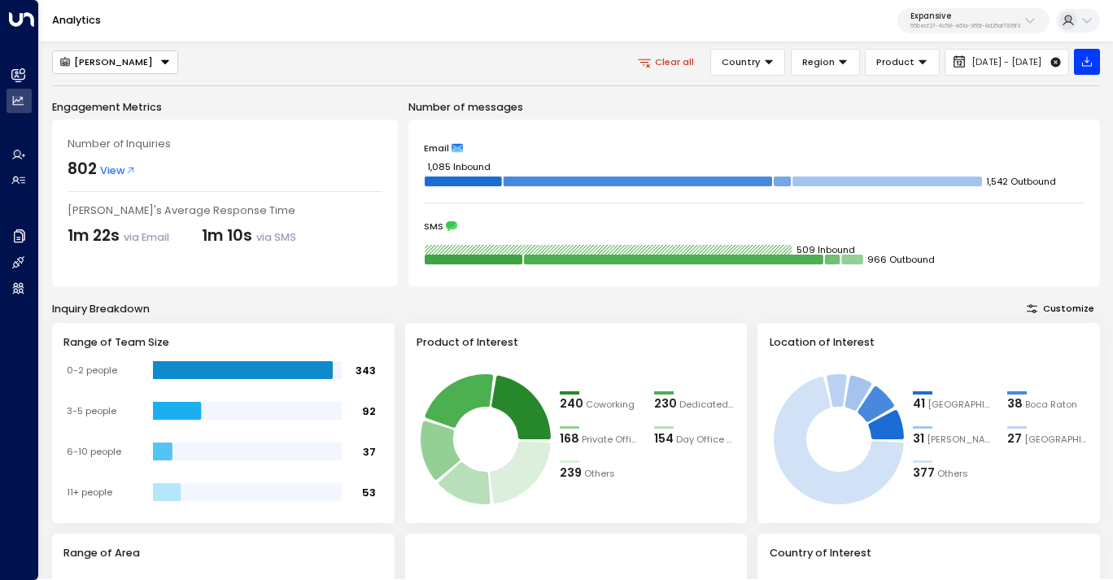
scroll to position [76, 0]
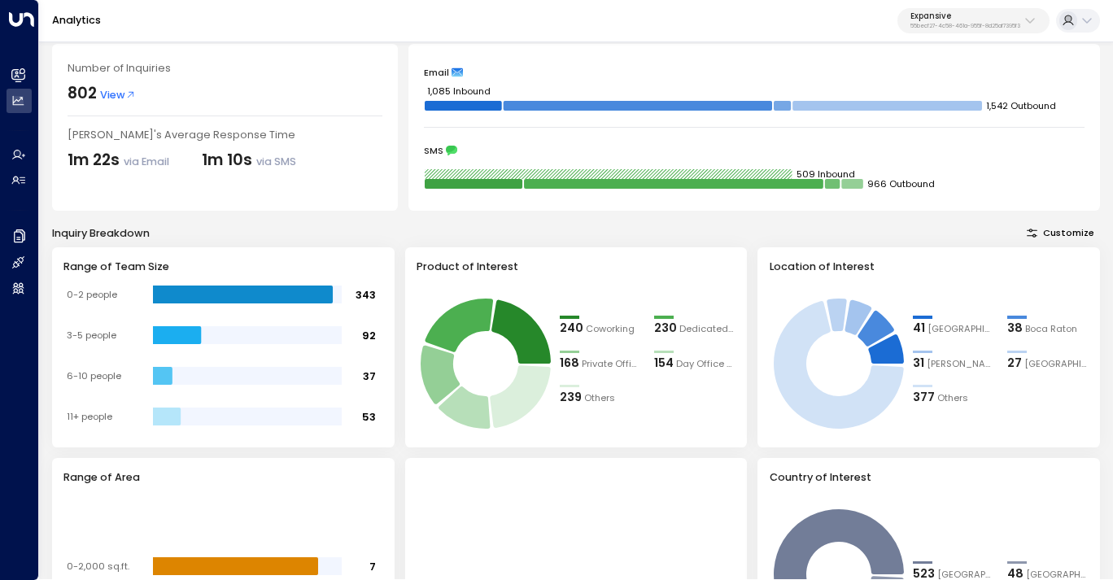
click at [1069, 229] on button "Customize" at bounding box center [1060, 233] width 79 height 18
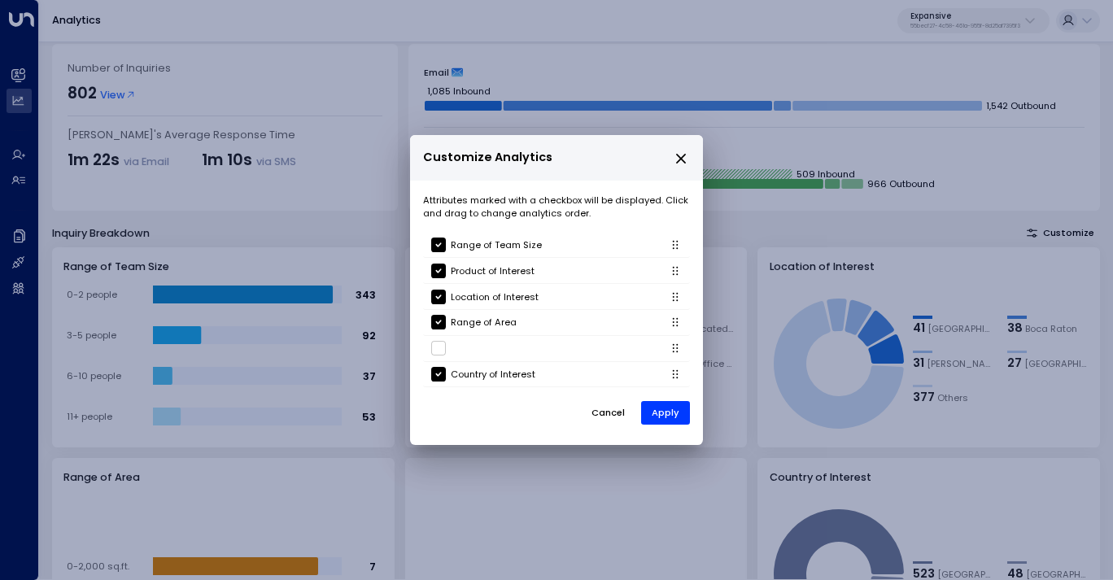
click at [681, 161] on icon "close" at bounding box center [680, 158] width 15 height 15
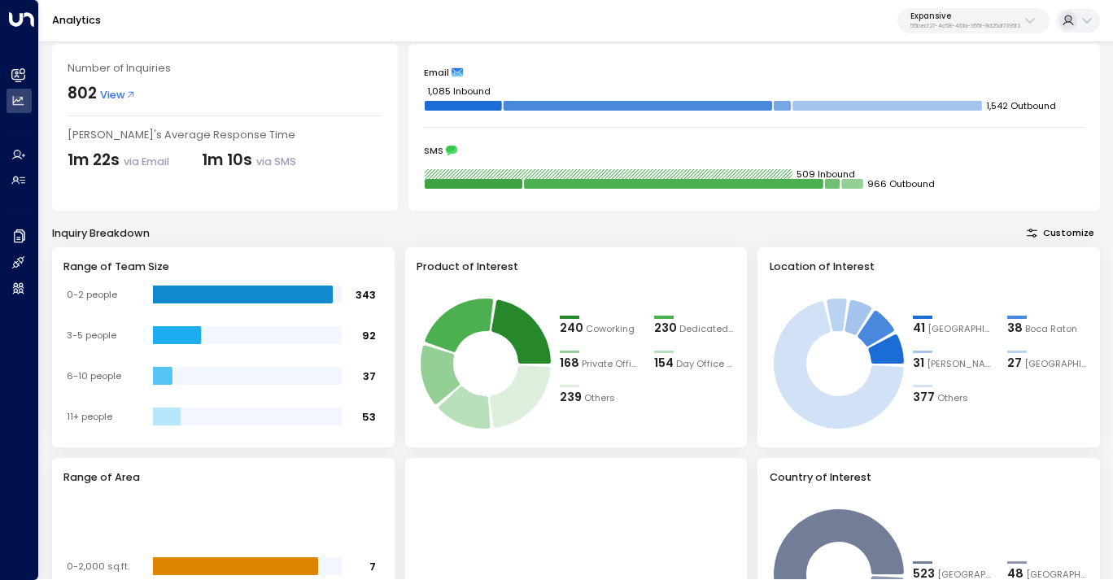
click at [573, 391] on div "239" at bounding box center [571, 398] width 22 height 18
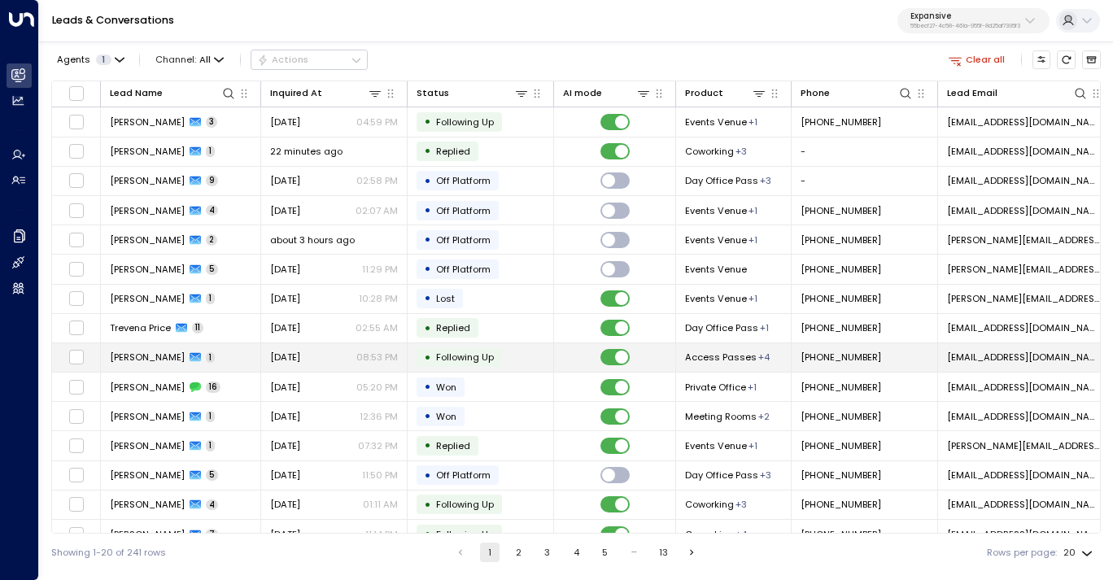
click at [738, 355] on span "Access Passes" at bounding box center [721, 357] width 72 height 13
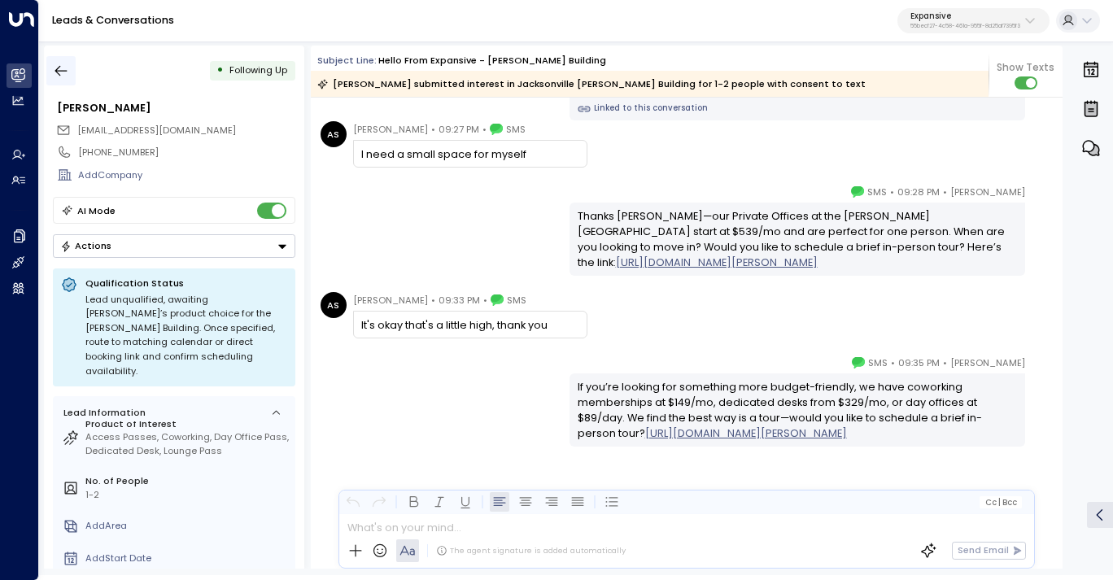
click at [61, 71] on icon "button" at bounding box center [61, 71] width 16 height 16
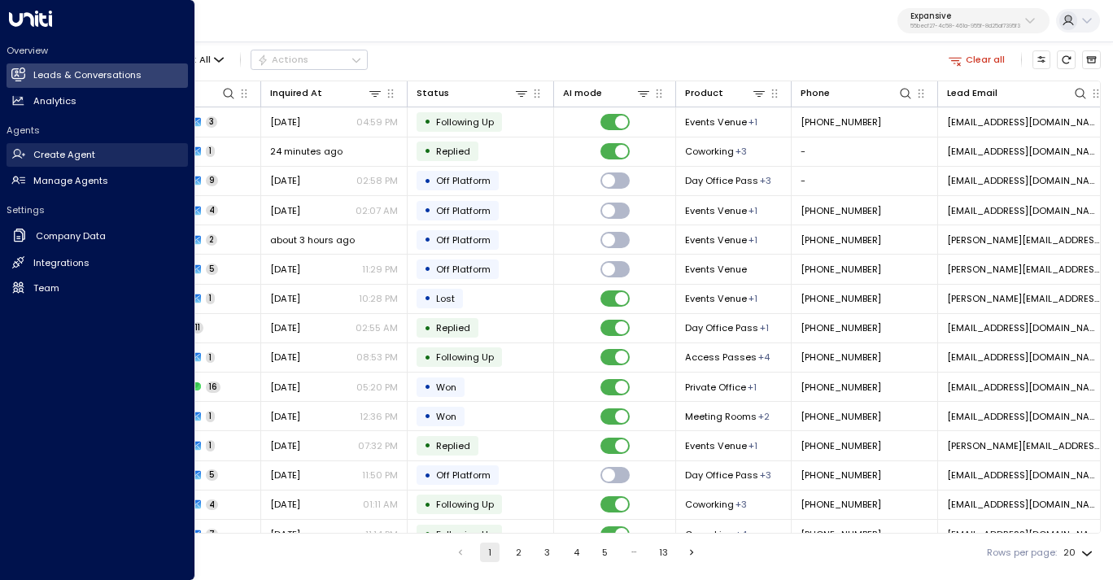
click at [77, 156] on h2 "Create Agent" at bounding box center [64, 155] width 62 height 14
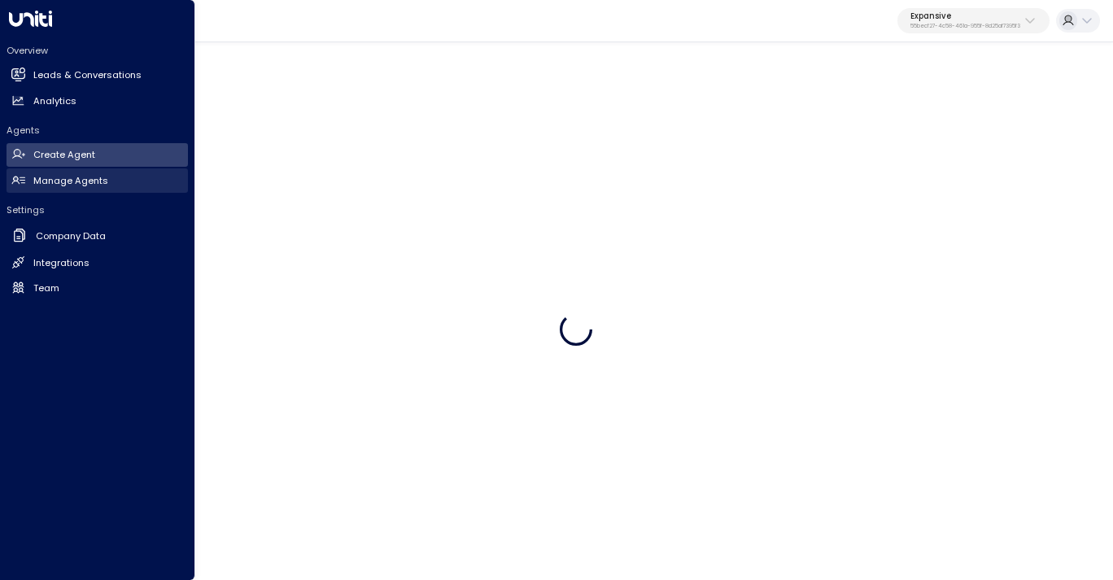
click at [78, 188] on link "Manage Agents Manage Agents" at bounding box center [97, 180] width 181 height 24
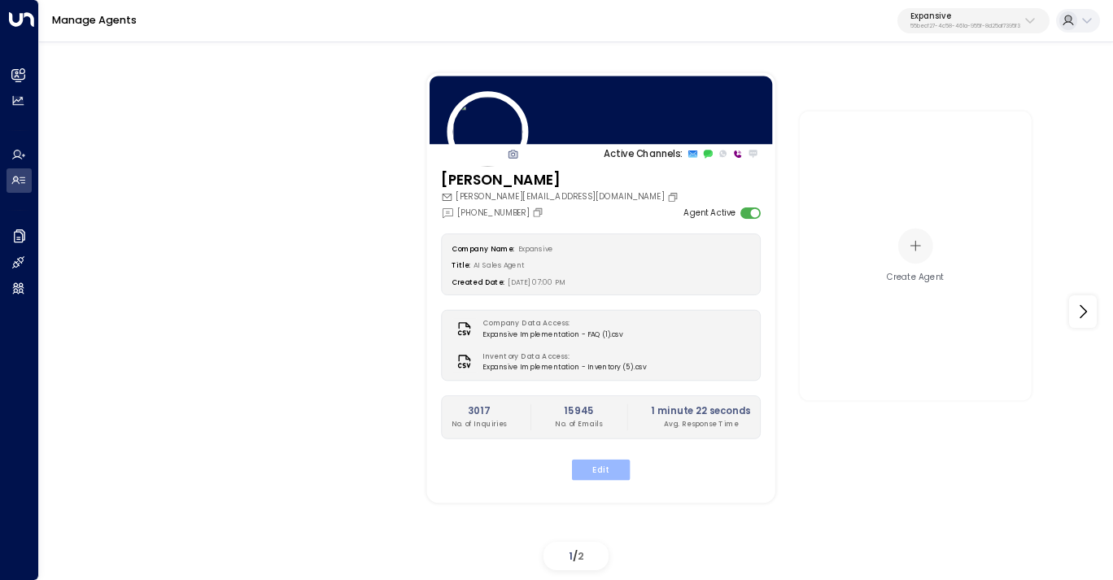
click at [602, 473] on button "Edit" at bounding box center [601, 469] width 58 height 21
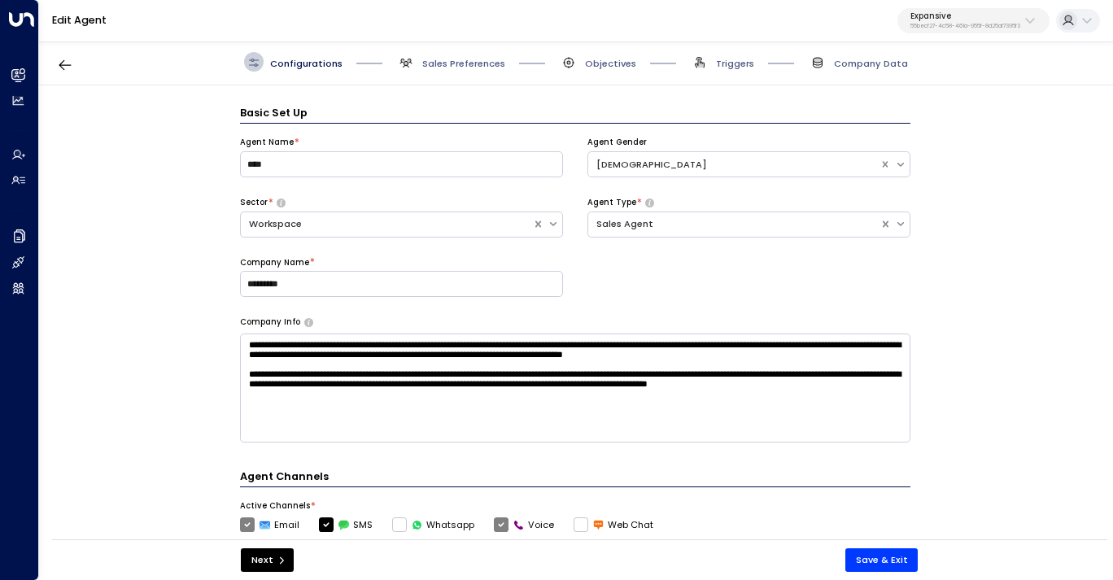
scroll to position [20, 0]
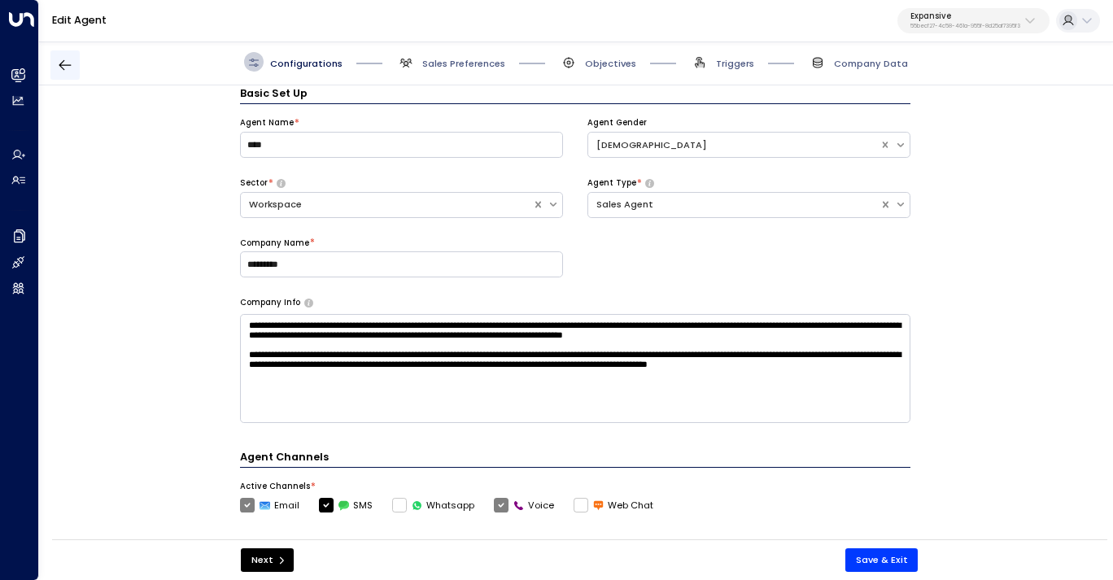
click at [70, 68] on icon "button" at bounding box center [65, 65] width 16 height 16
